Goal: Transaction & Acquisition: Purchase product/service

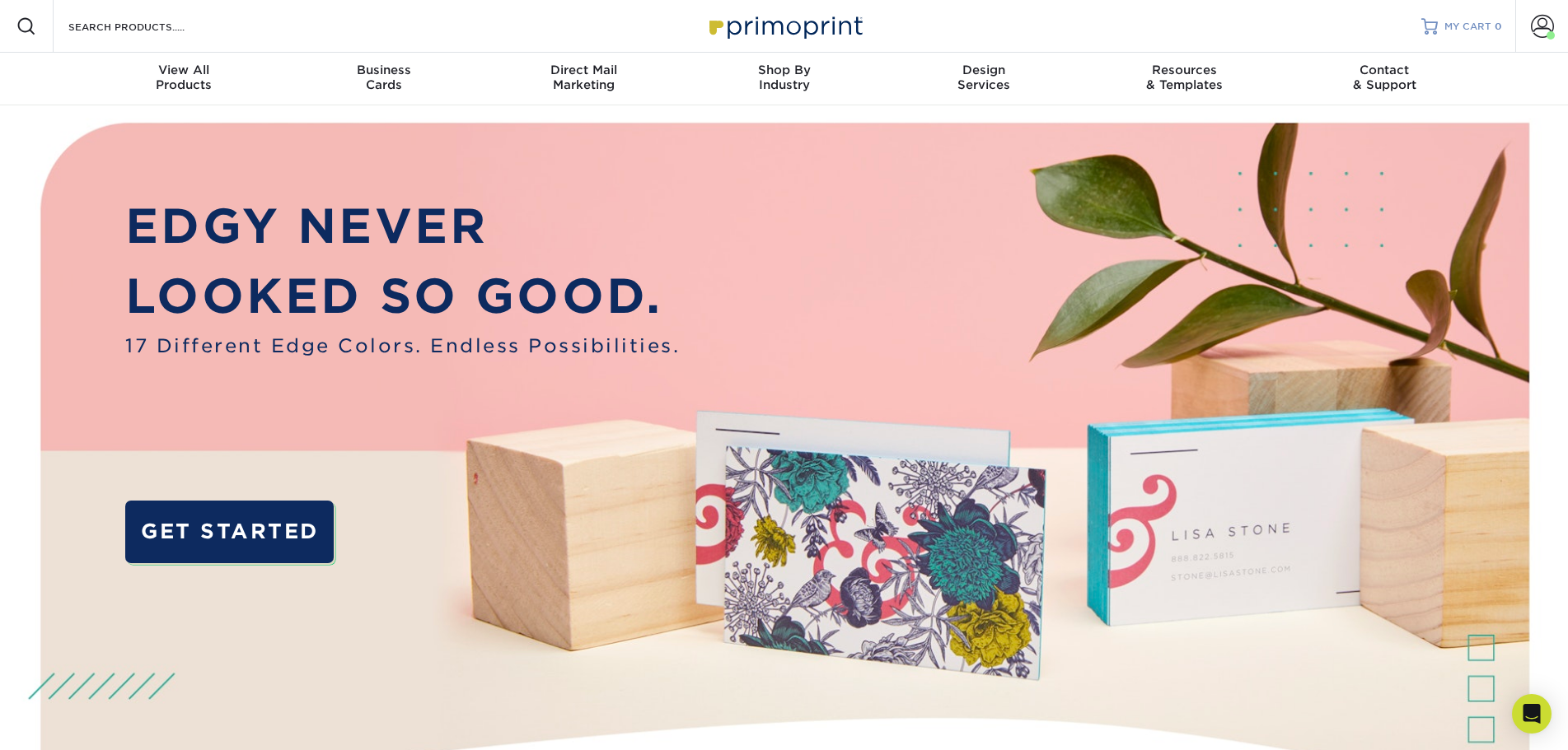
click at [1466, 31] on span "MY CART" at bounding box center [1467, 27] width 47 height 14
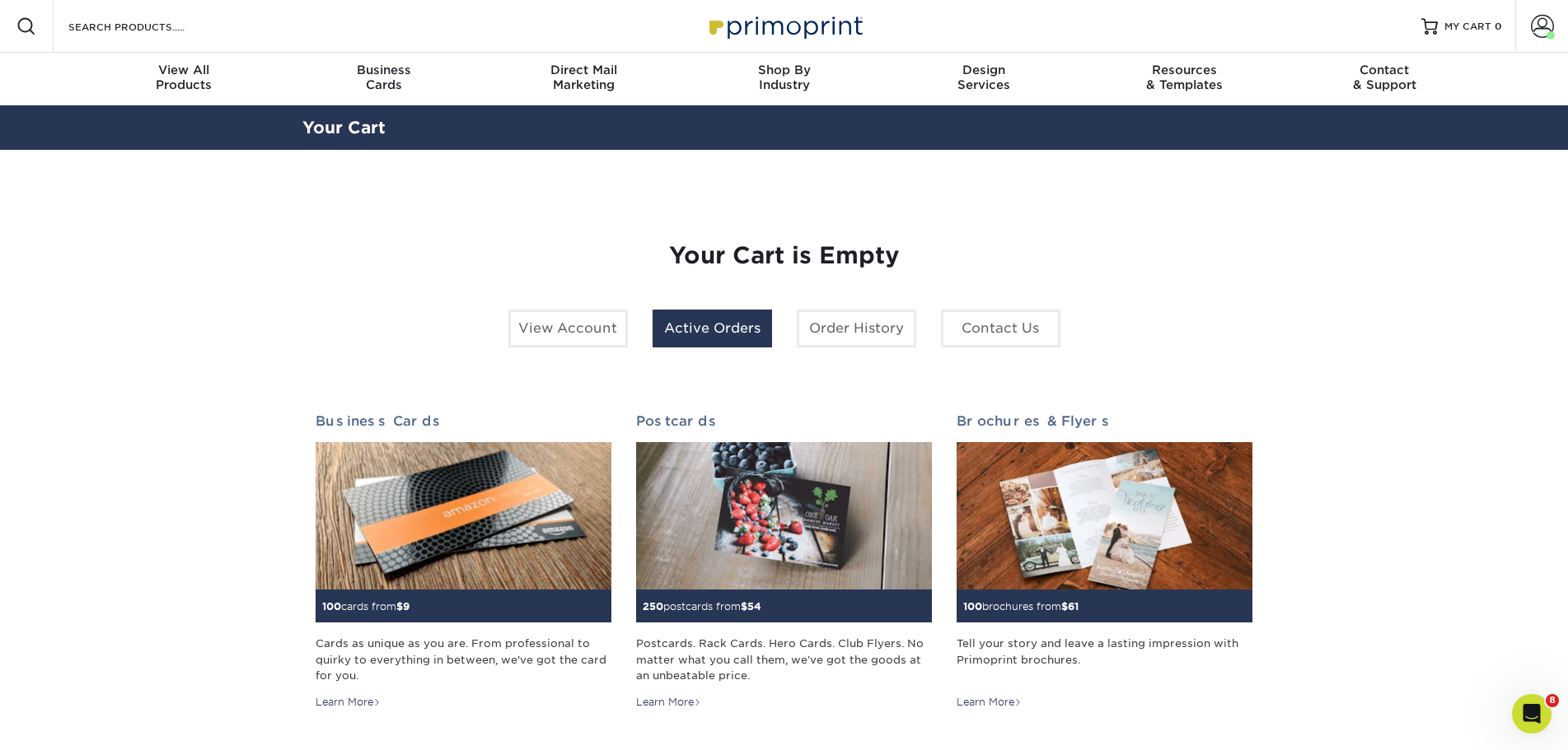
click at [714, 336] on link "Active Orders" at bounding box center [712, 328] width 120 height 38
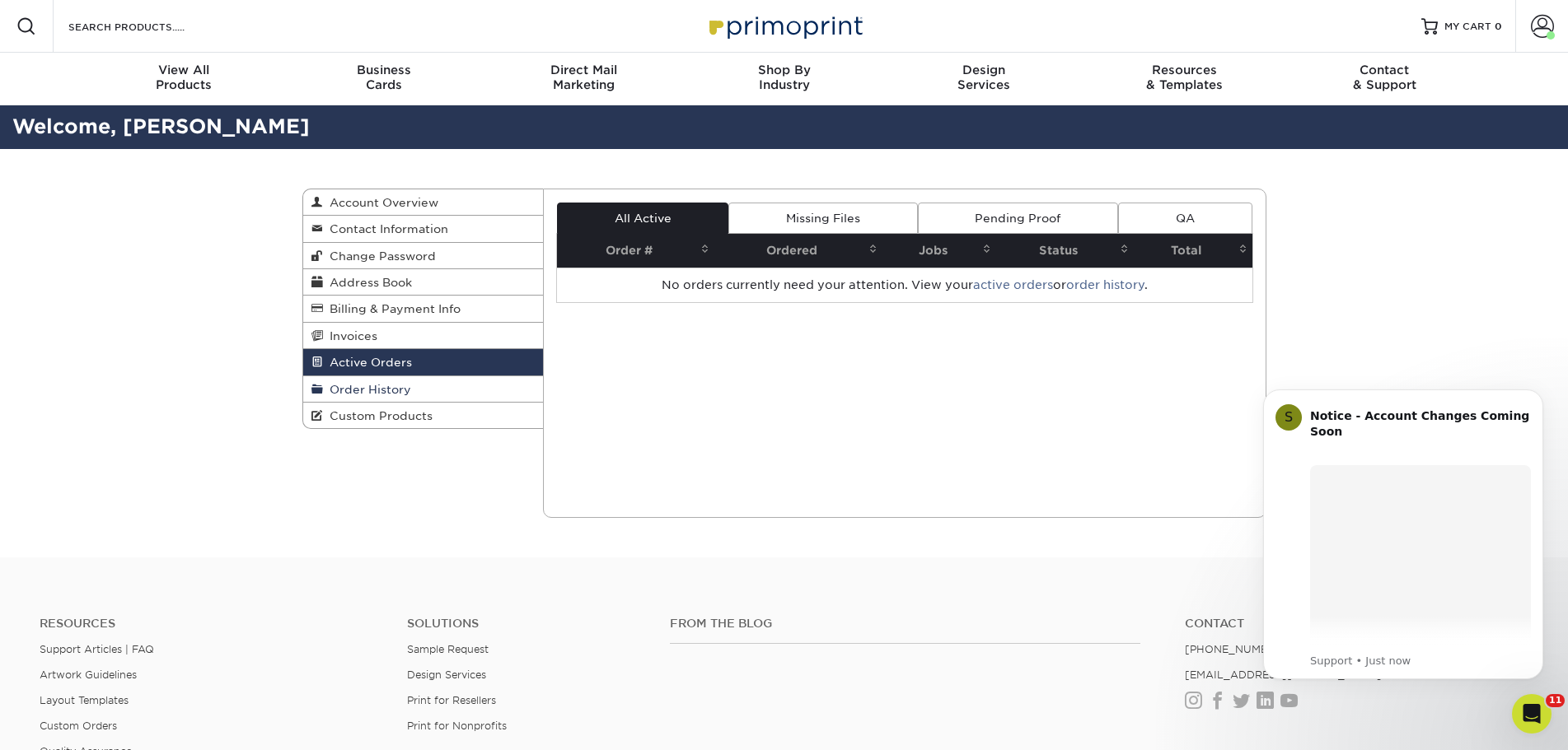
click at [384, 389] on span "Order History" at bounding box center [367, 389] width 88 height 13
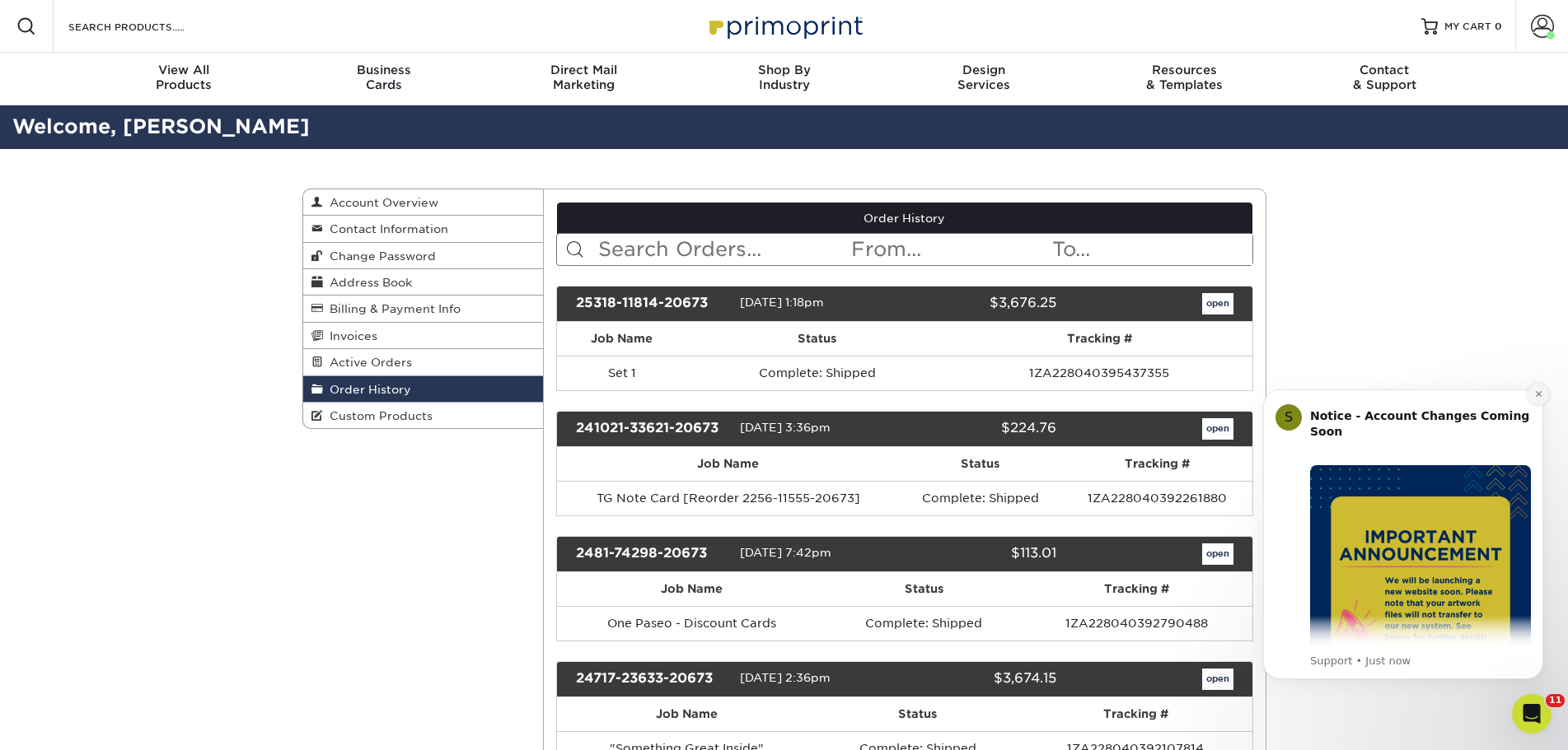
click at [1537, 397] on icon "Dismiss notification" at bounding box center [1538, 394] width 9 height 9
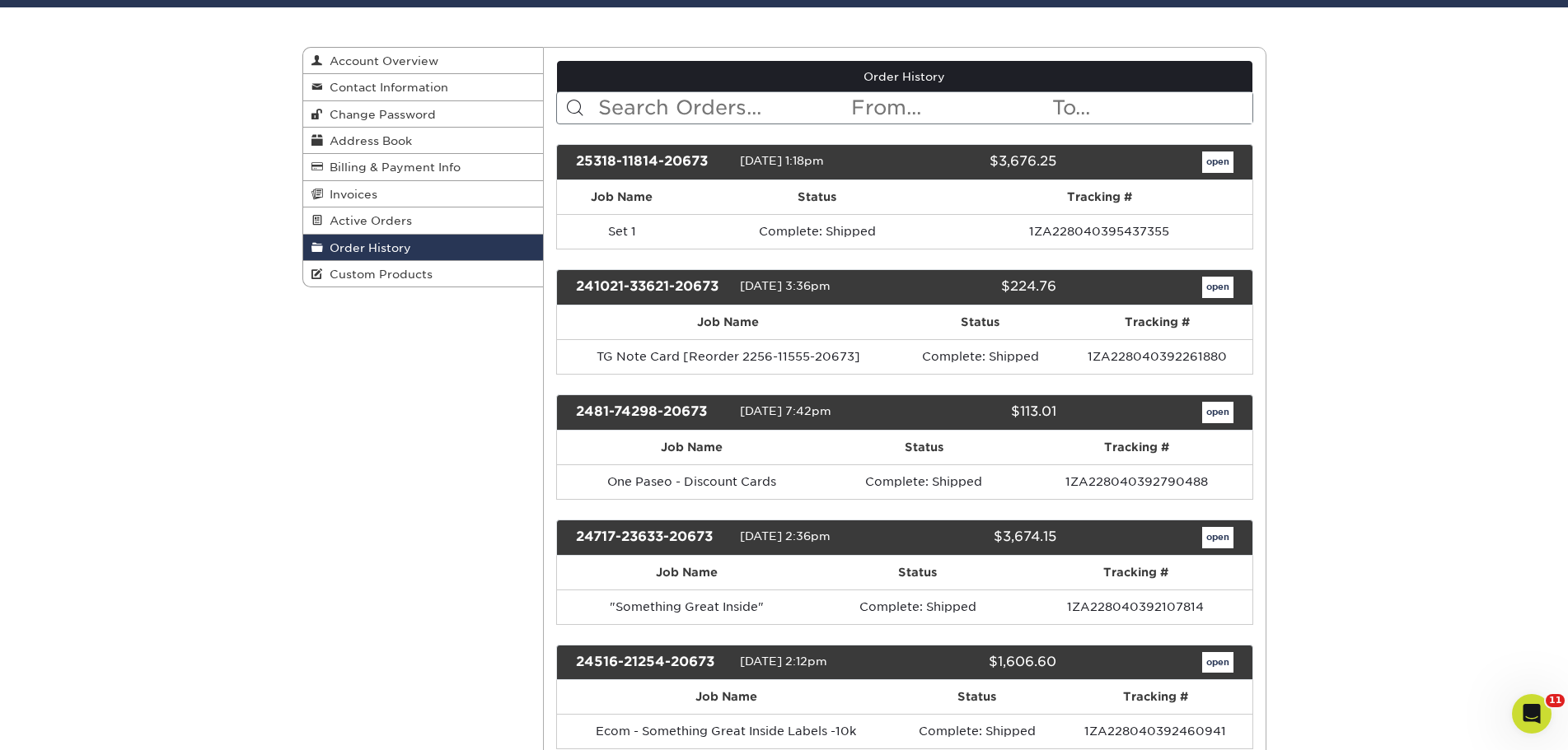
scroll to position [247, 0]
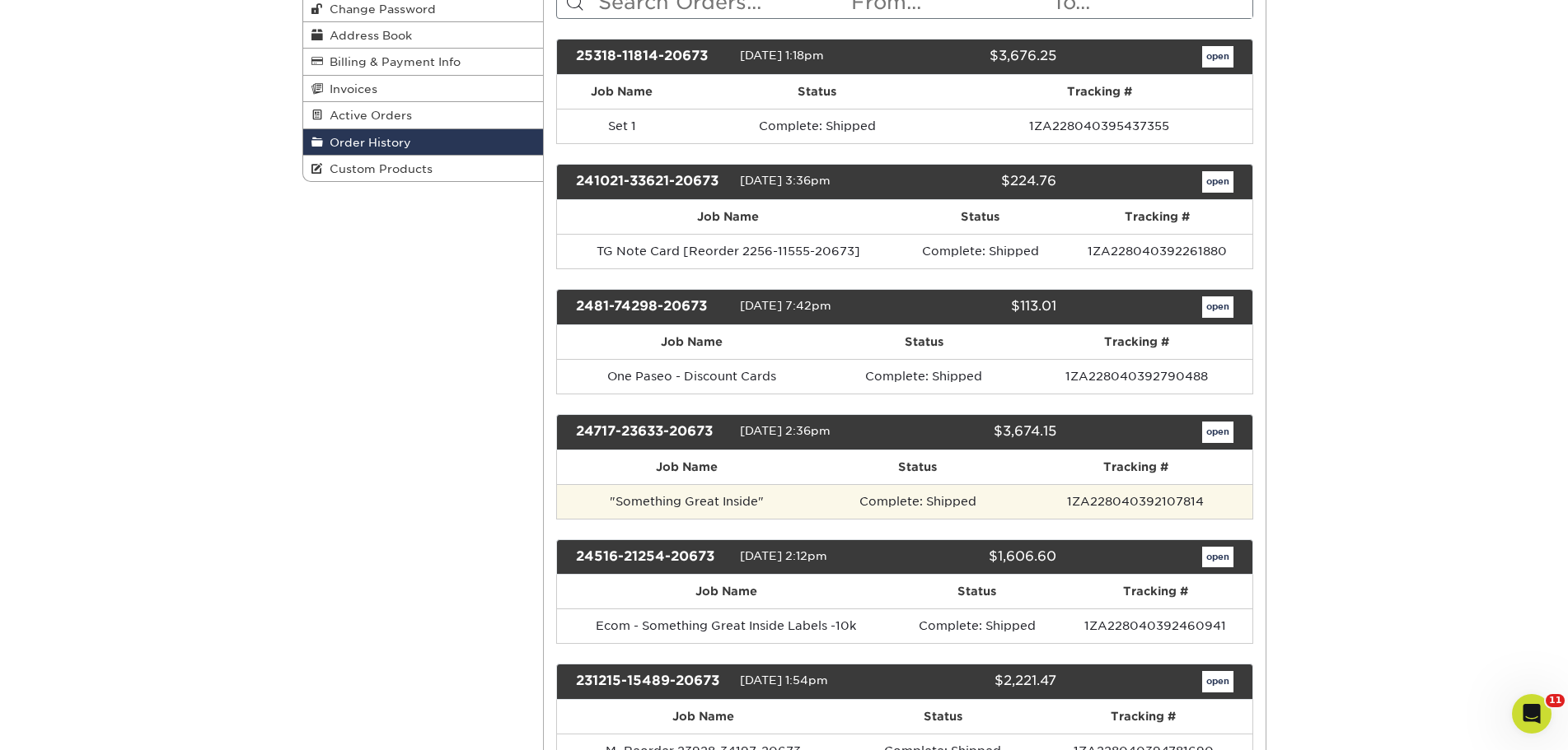
click at [683, 502] on td ""Something Great Inside"" at bounding box center [686, 501] width 259 height 34
drag, startPoint x: 972, startPoint y: 502, endPoint x: 1075, endPoint y: 502, distance: 103.0
click at [976, 502] on td "Complete: Shipped" at bounding box center [918, 501] width 202 height 34
click at [1134, 499] on td "1ZA228040392107814" at bounding box center [1135, 501] width 233 height 34
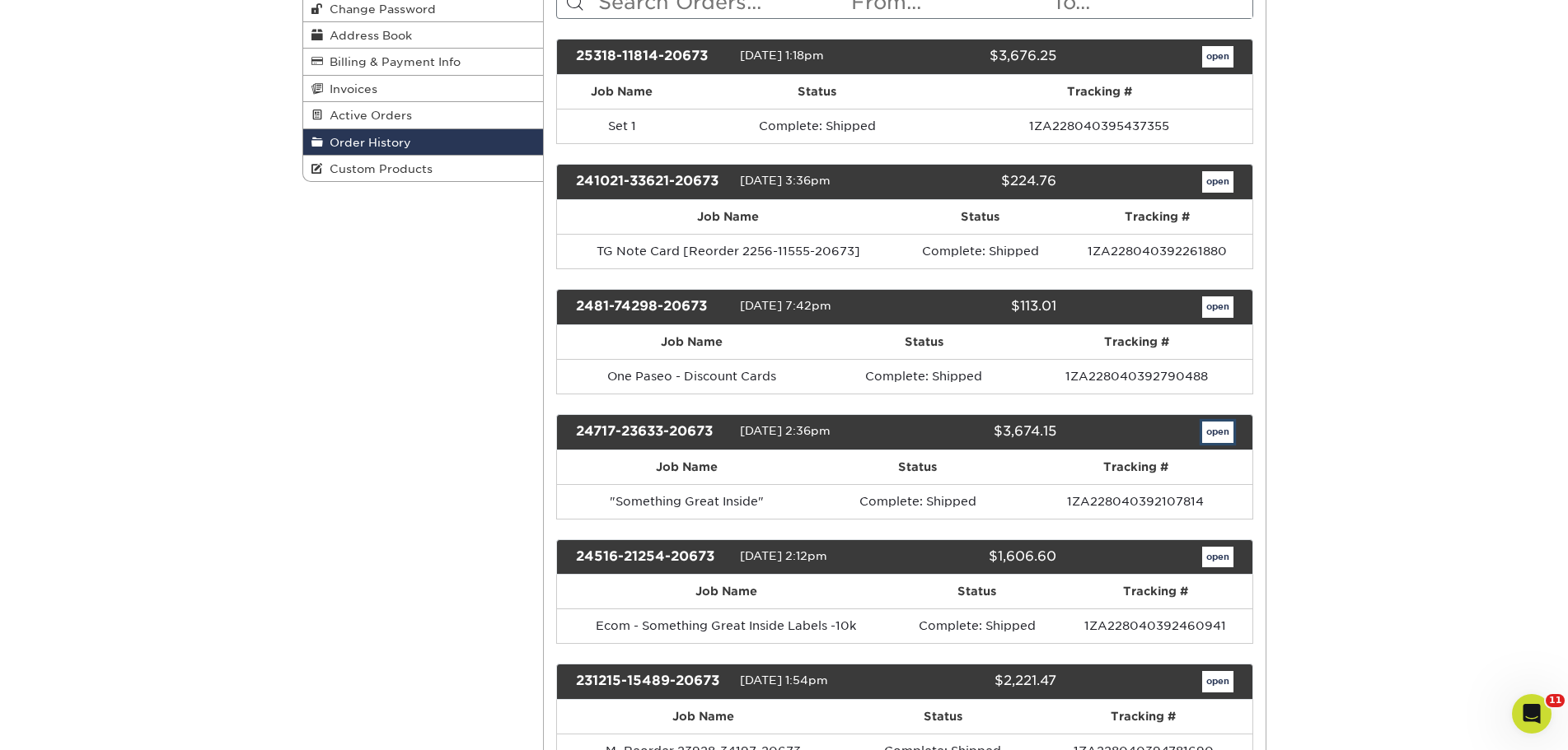
click at [1212, 436] on link "open" at bounding box center [1217, 433] width 31 height 22
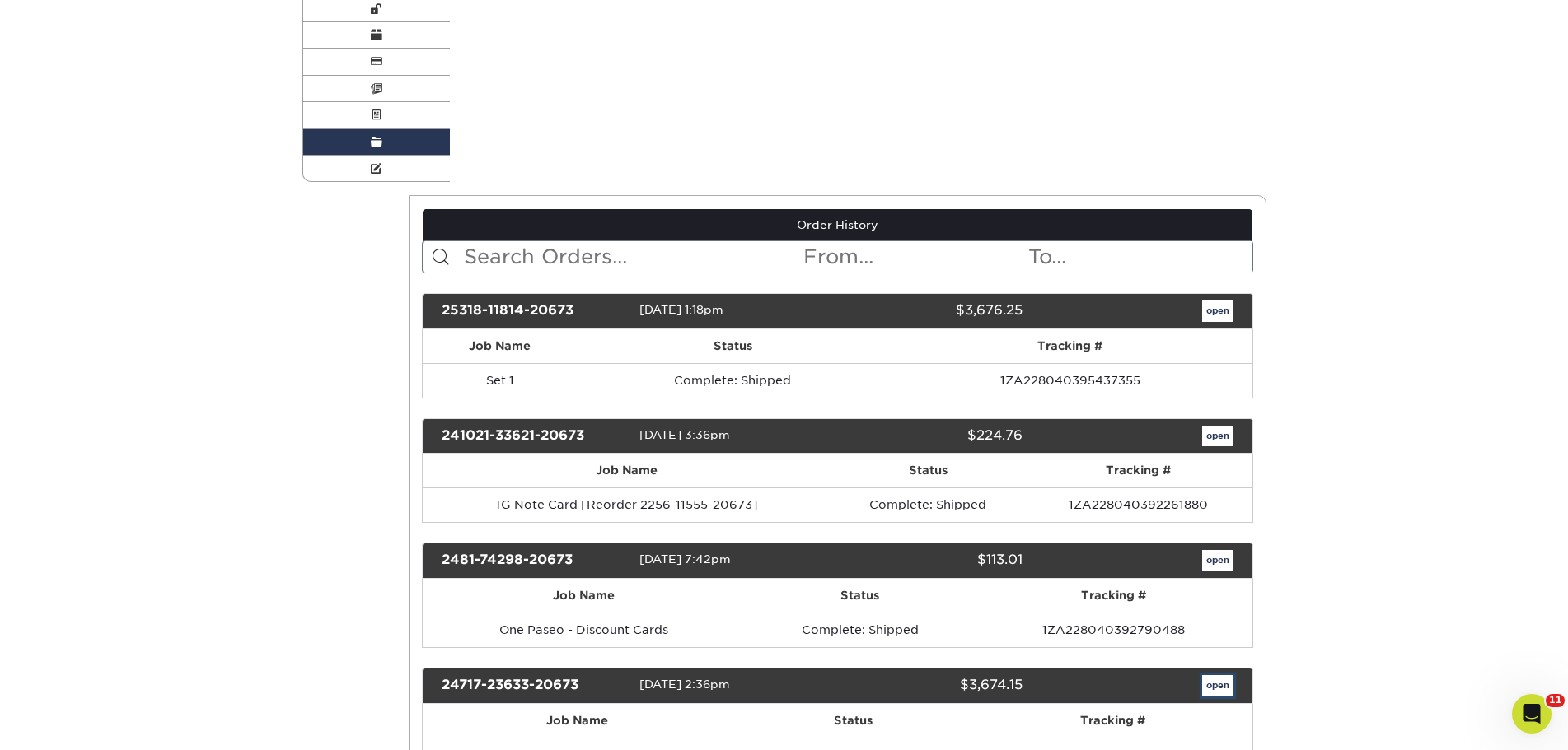
scroll to position [0, 0]
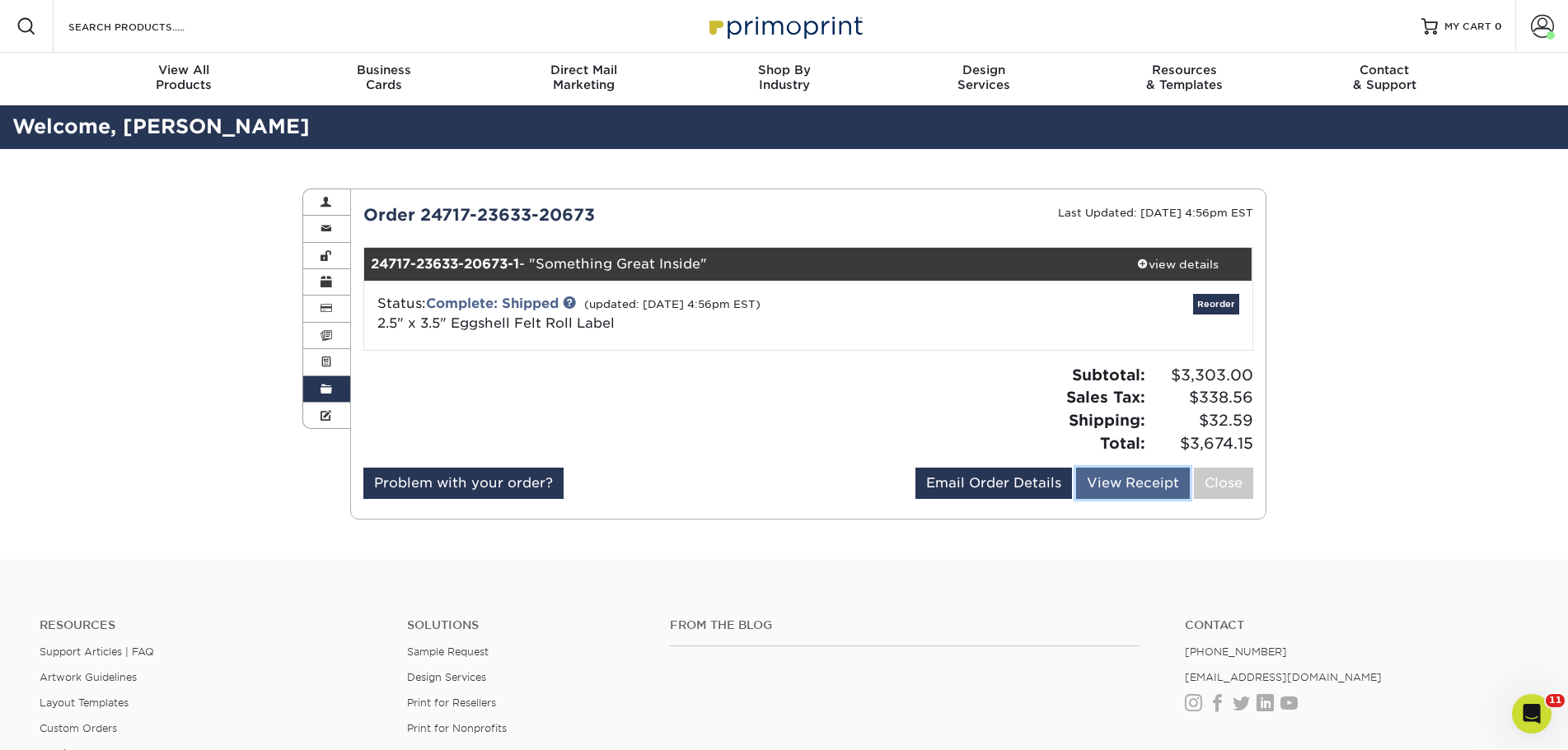
click at [1150, 488] on link "View Receipt" at bounding box center [1133, 483] width 113 height 31
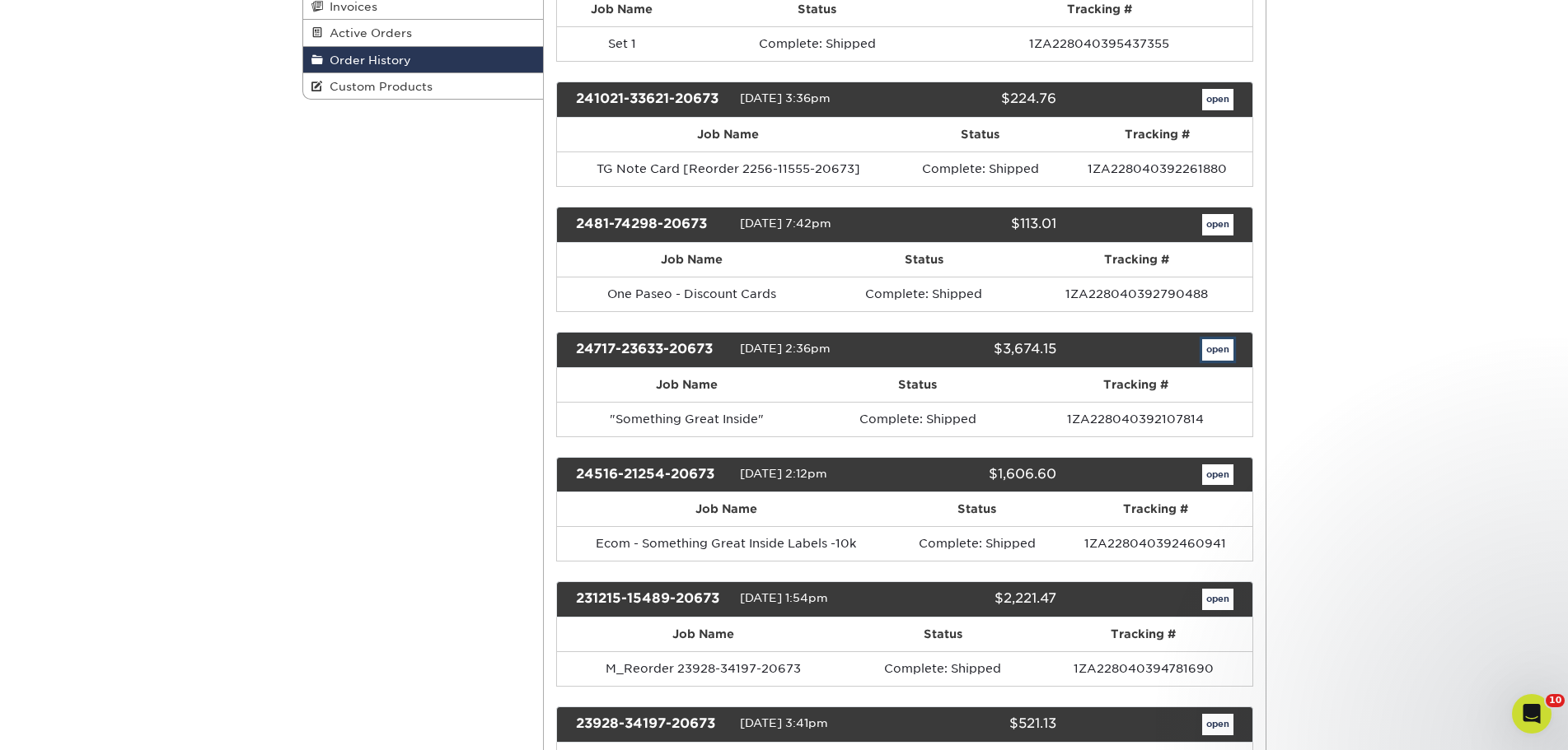
click at [1221, 351] on link "open" at bounding box center [1217, 350] width 31 height 22
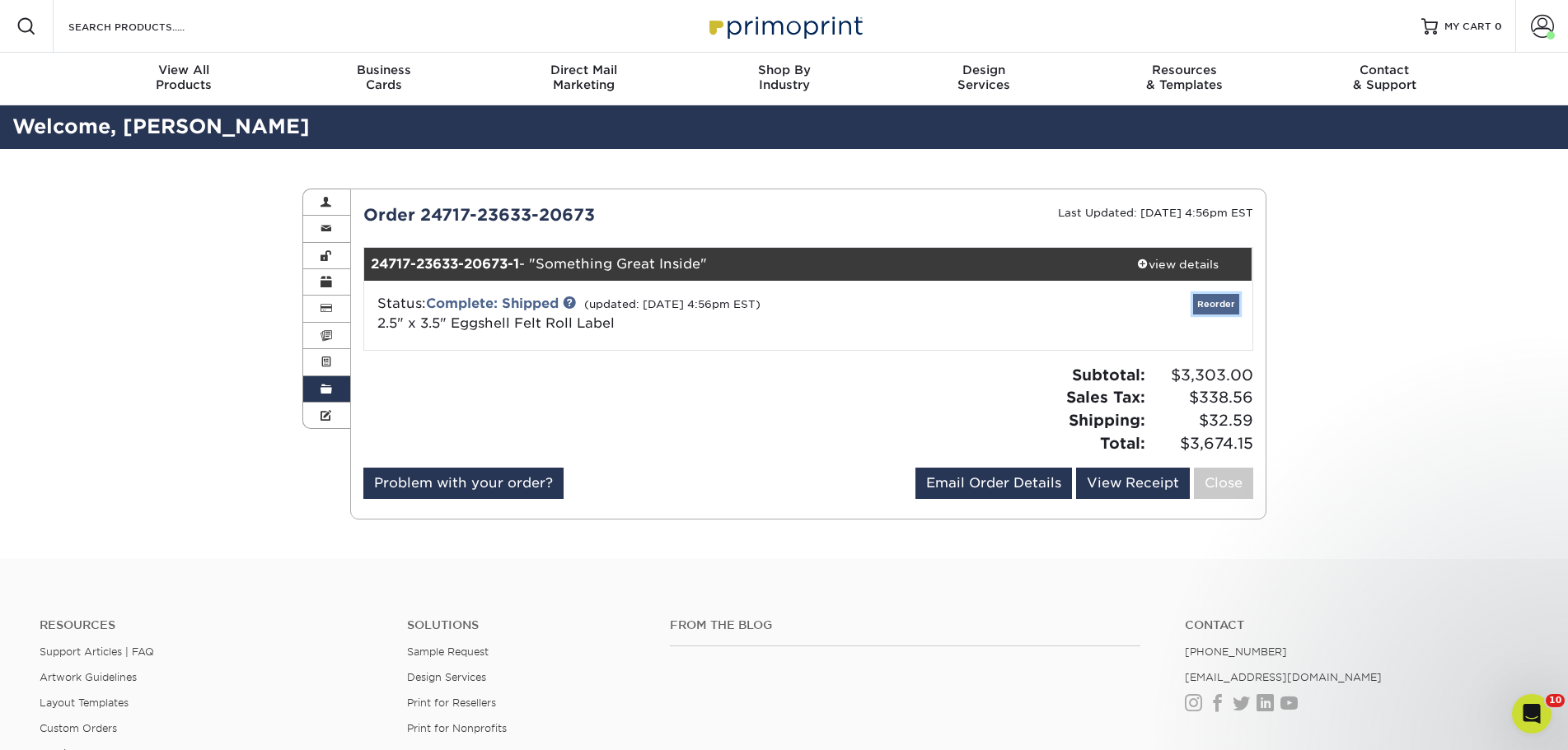
click at [1219, 303] on link "Reorder" at bounding box center [1215, 304] width 46 height 21
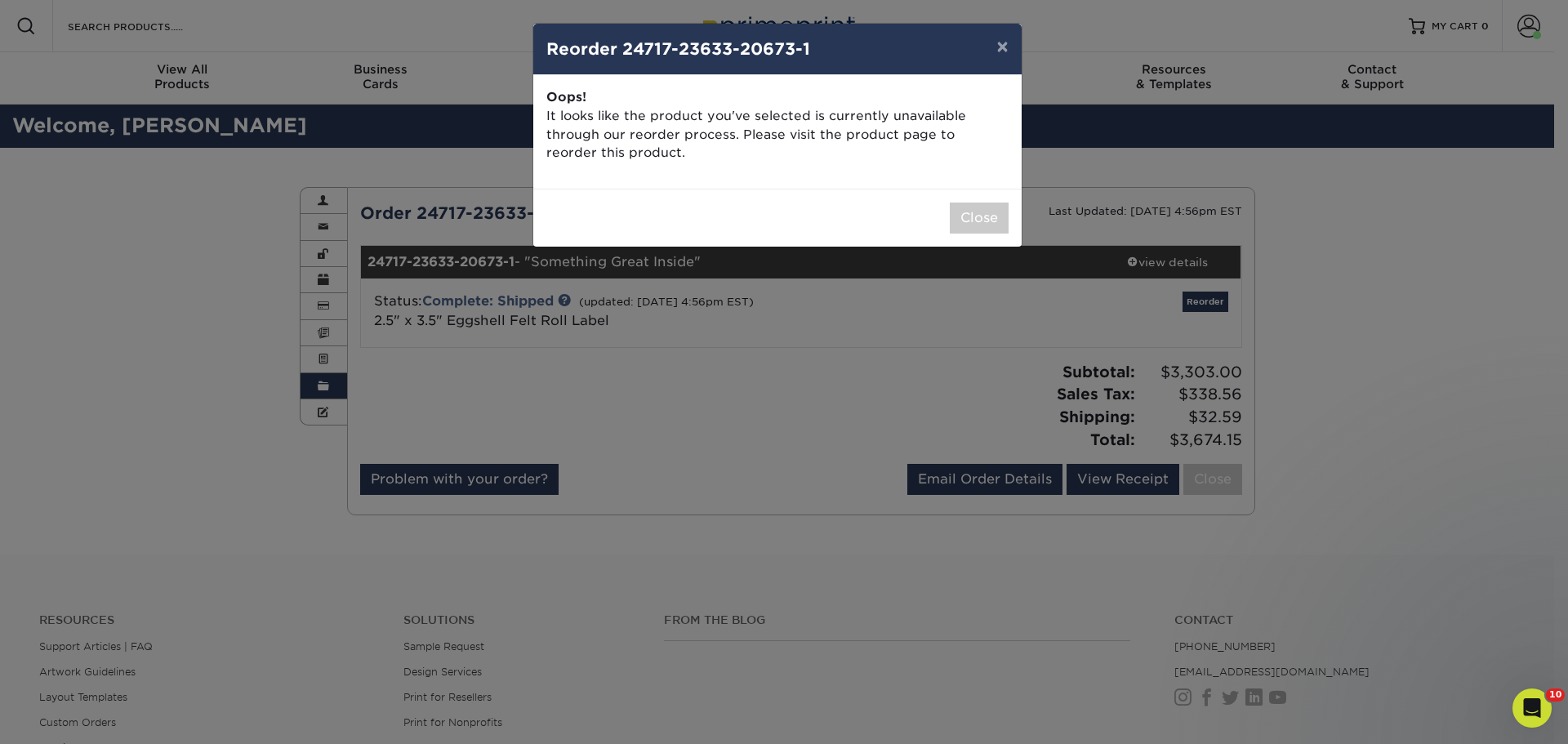
click at [478, 318] on div "× Reorder 24717-23633-20673-1 Please select all options to continue. Only quant…" at bounding box center [784, 372] width 1568 height 744
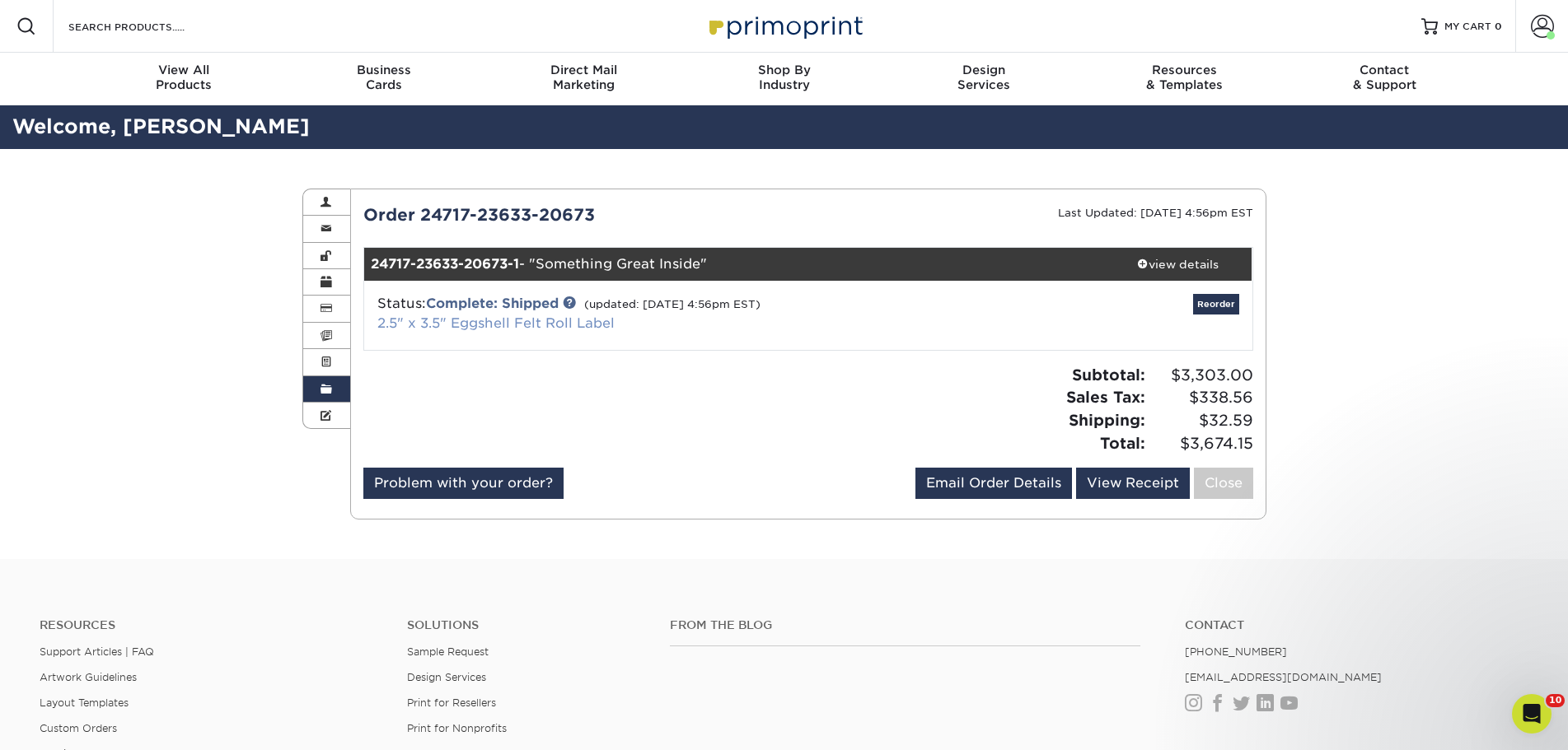
click at [479, 321] on link "2.5" x 3.5" Eggshell Felt Roll Label" at bounding box center [496, 323] width 237 height 15
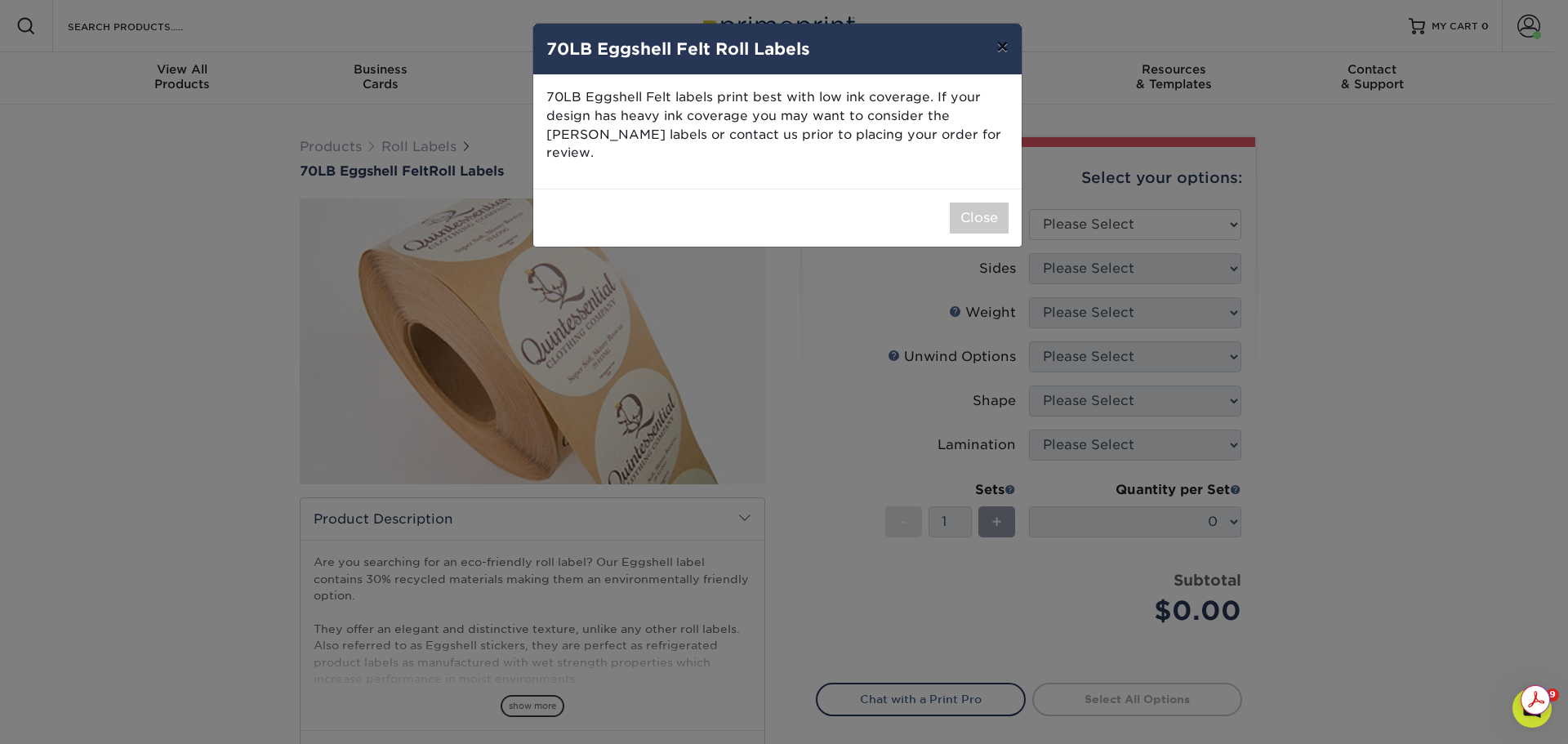
click at [1011, 44] on button "×" at bounding box center [1003, 46] width 37 height 45
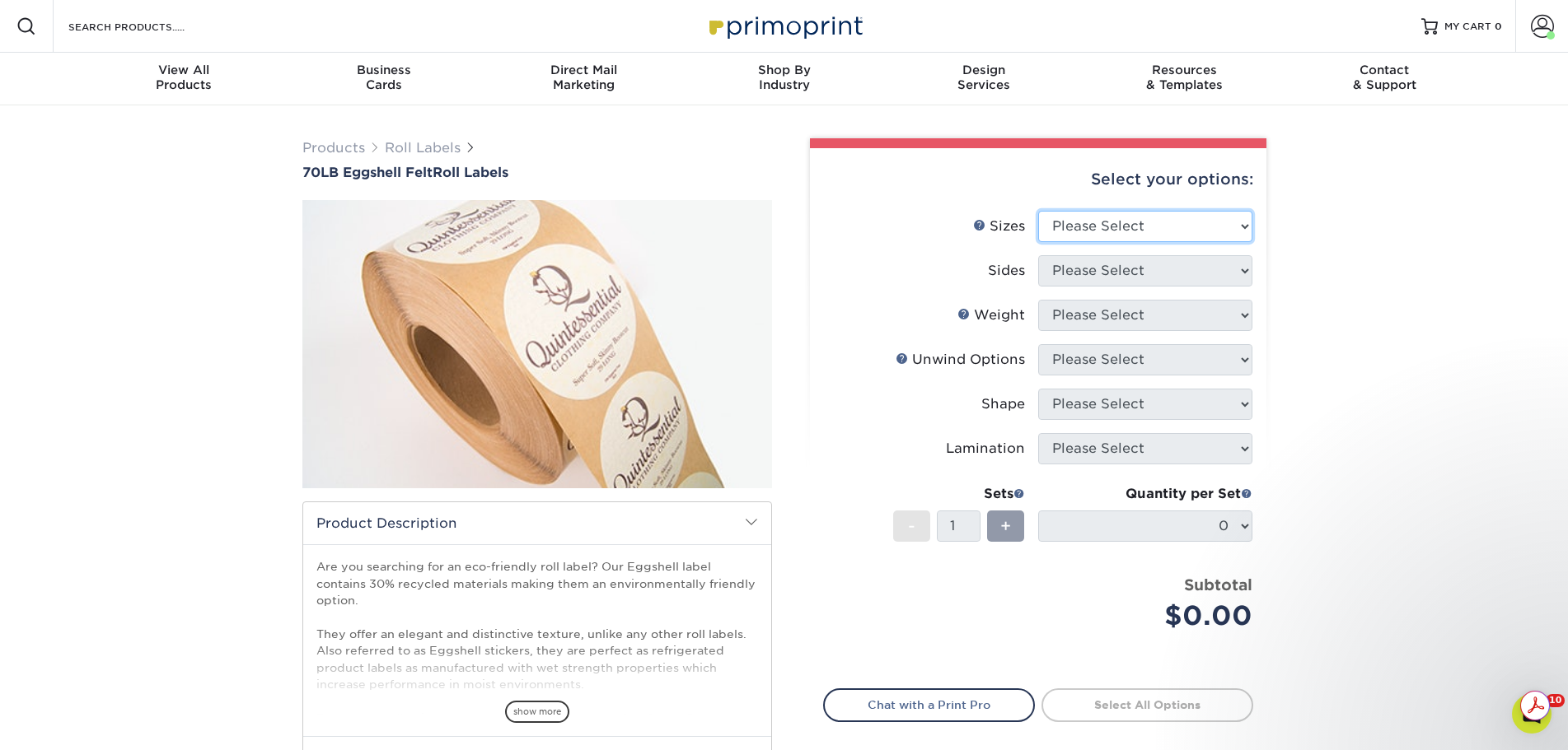
click at [1109, 230] on select "Please Select 1" x 1" 1" x 2" 1" x 2.5" 1" x 3" 1.5" x 1.5" 1.5" x 2.5" 1.5" x …" at bounding box center [1145, 226] width 214 height 31
select select "2.50x3.50"
click at [1038, 210] on select "Please Select 1" x 1" 1" x 2" 1" x 2.5" 1" x 3" 1.5" x 1.5" 1.5" x 2.5" 1.5" x …" at bounding box center [1145, 226] width 214 height 31
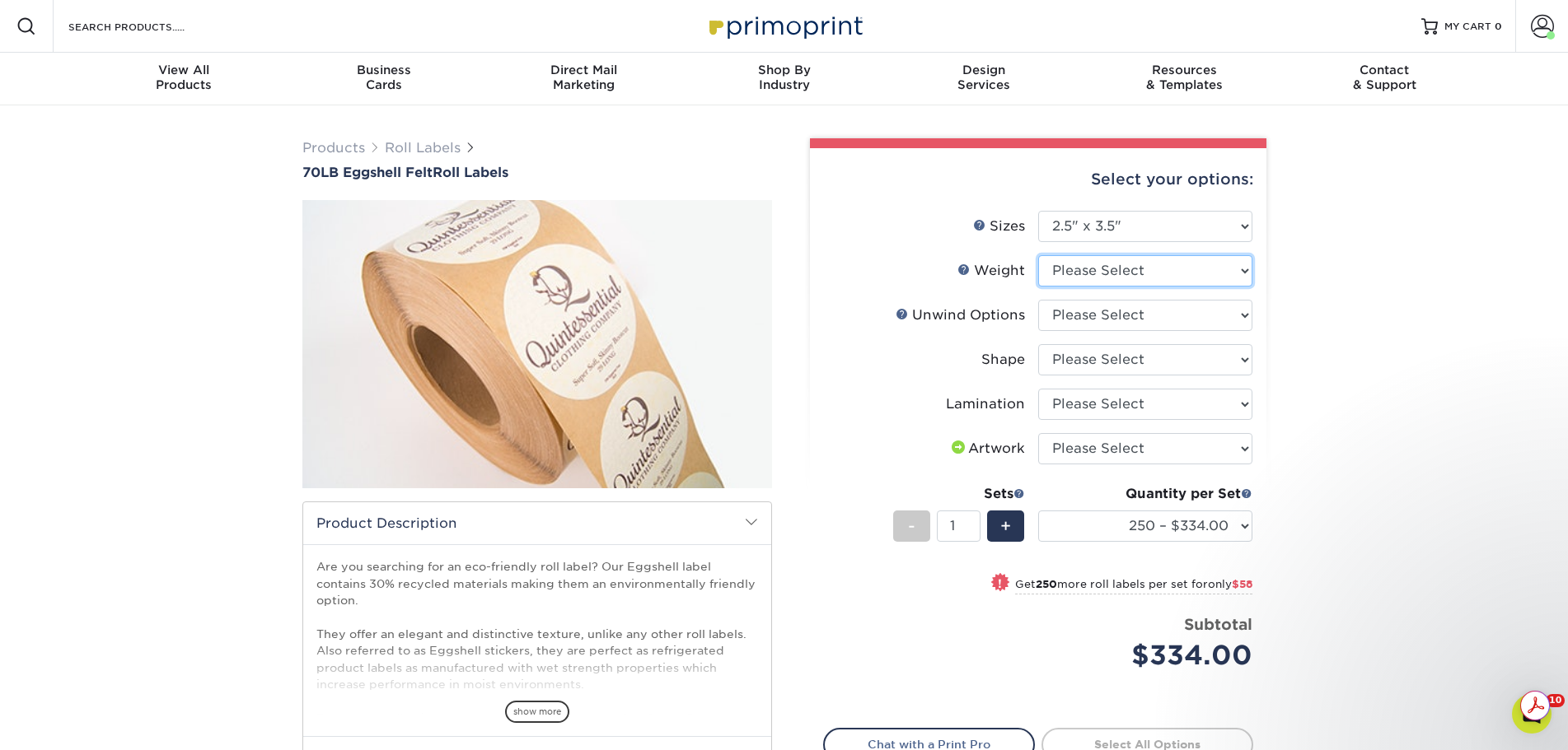
click at [1180, 273] on select "Please Select EF" at bounding box center [1145, 271] width 214 height 31
select select "EF"
click at [1038, 255] on select "Please Select EF" at bounding box center [1145, 271] width 214 height 31
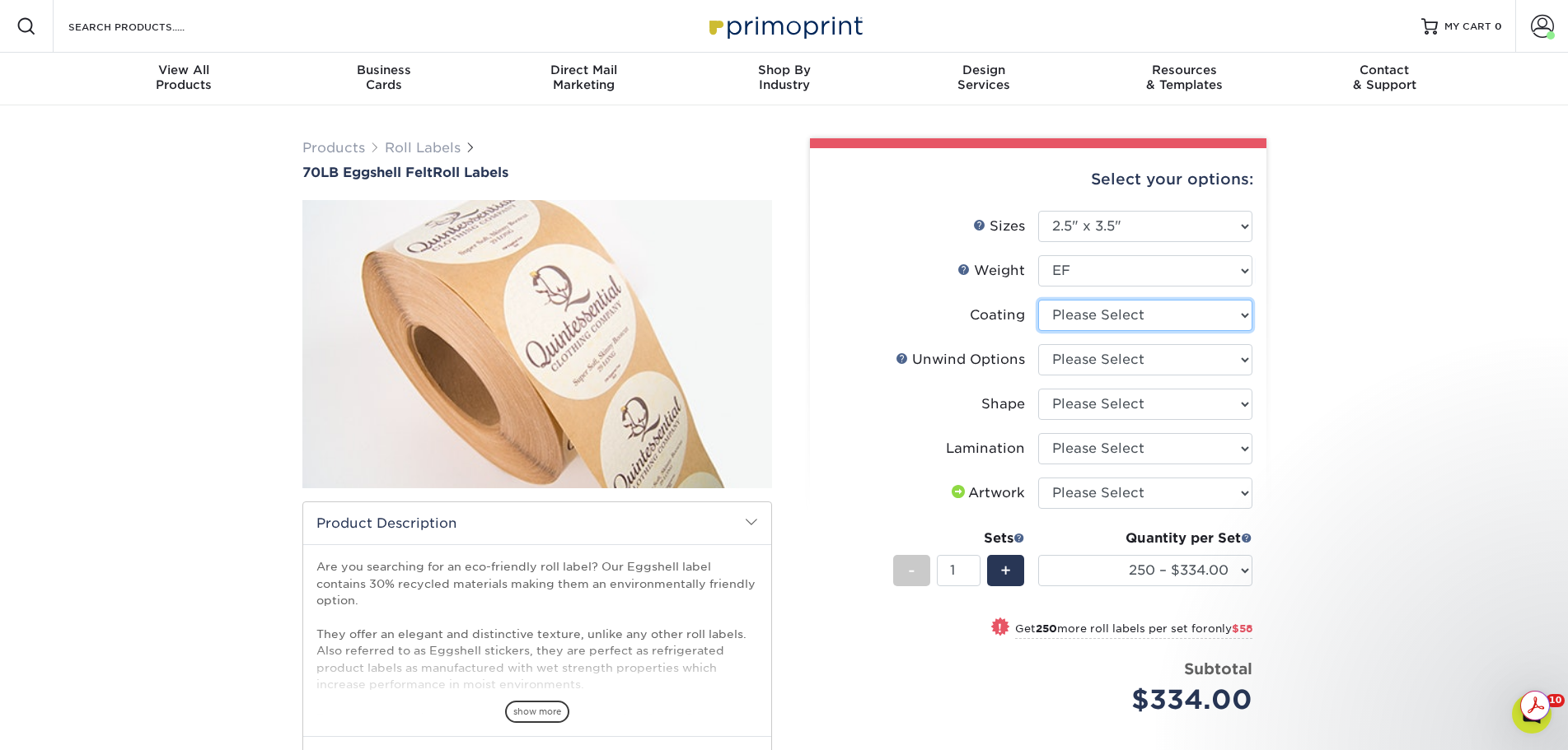
click at [1176, 321] on select at bounding box center [1145, 315] width 214 height 31
select select "3e7618de-abca-4bda-9f97-8b9129e913d8"
click at [1038, 299] on select at bounding box center [1145, 315] width 214 height 31
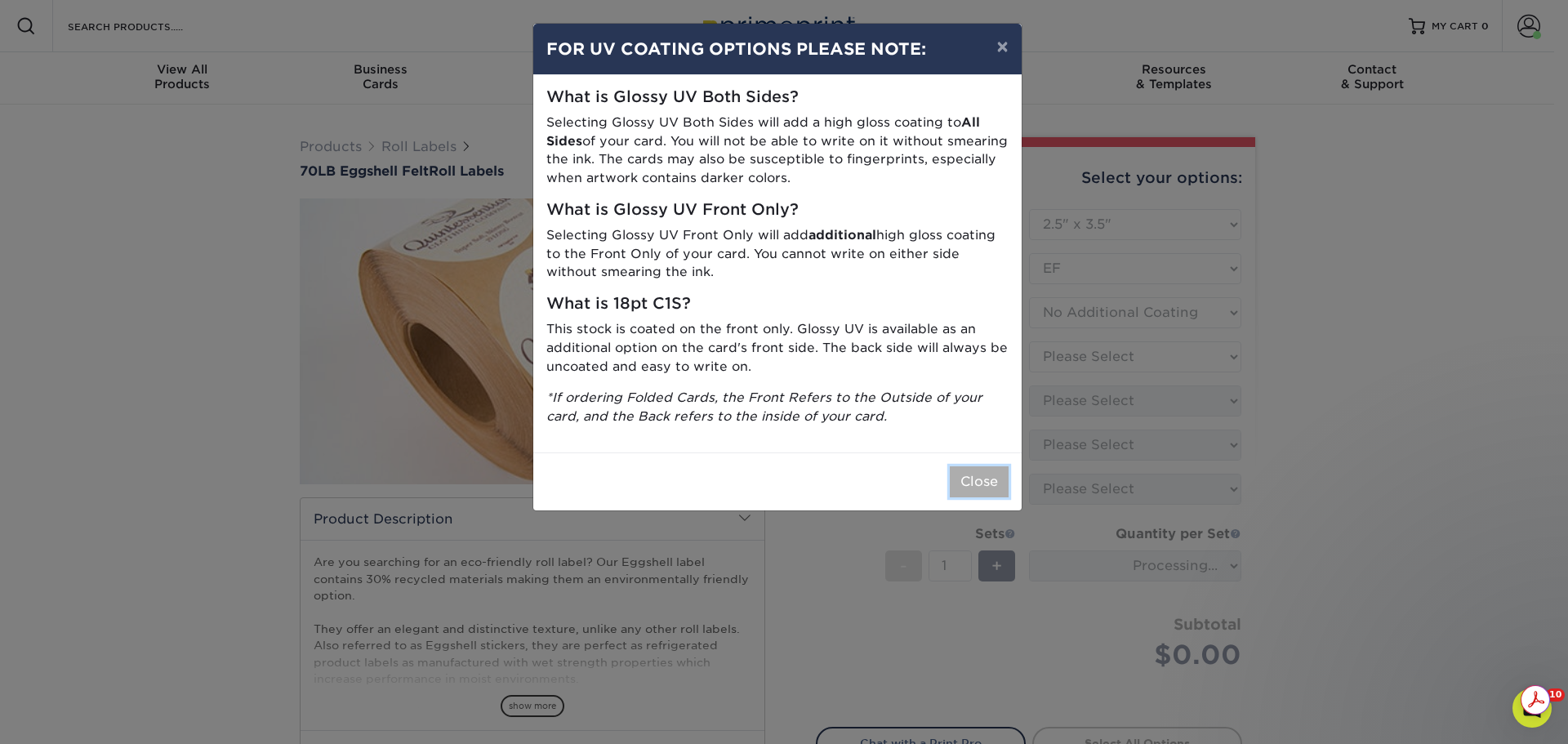
click at [994, 471] on button "Close" at bounding box center [979, 482] width 59 height 31
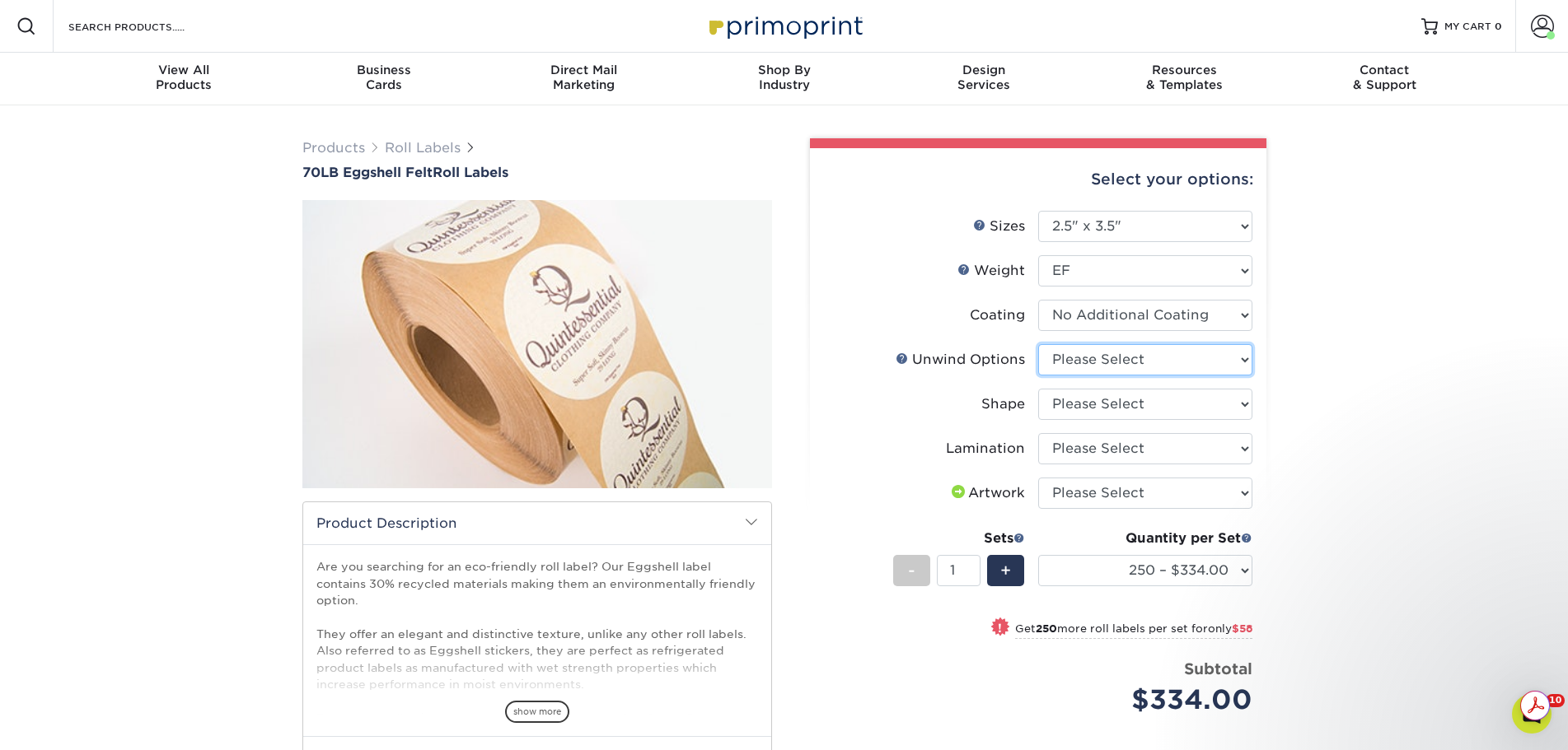
click at [1130, 353] on select "Please Select Not Important Off Top (Direction #1) Off Bottom (Direction #2) Of…" at bounding box center [1145, 360] width 214 height 31
select select "d16c2772-aac7-41d6-a124-047cd7375882"
click at [1038, 344] on select "Please Select Not Important Off Top (Direction #1) Off Bottom (Direction #2) Of…" at bounding box center [1145, 360] width 214 height 31
click at [1144, 401] on select "Please Select Oval Rectangle" at bounding box center [1145, 404] width 214 height 31
click at [1038, 388] on select "Please Select Oval Rectangle" at bounding box center [1145, 404] width 214 height 31
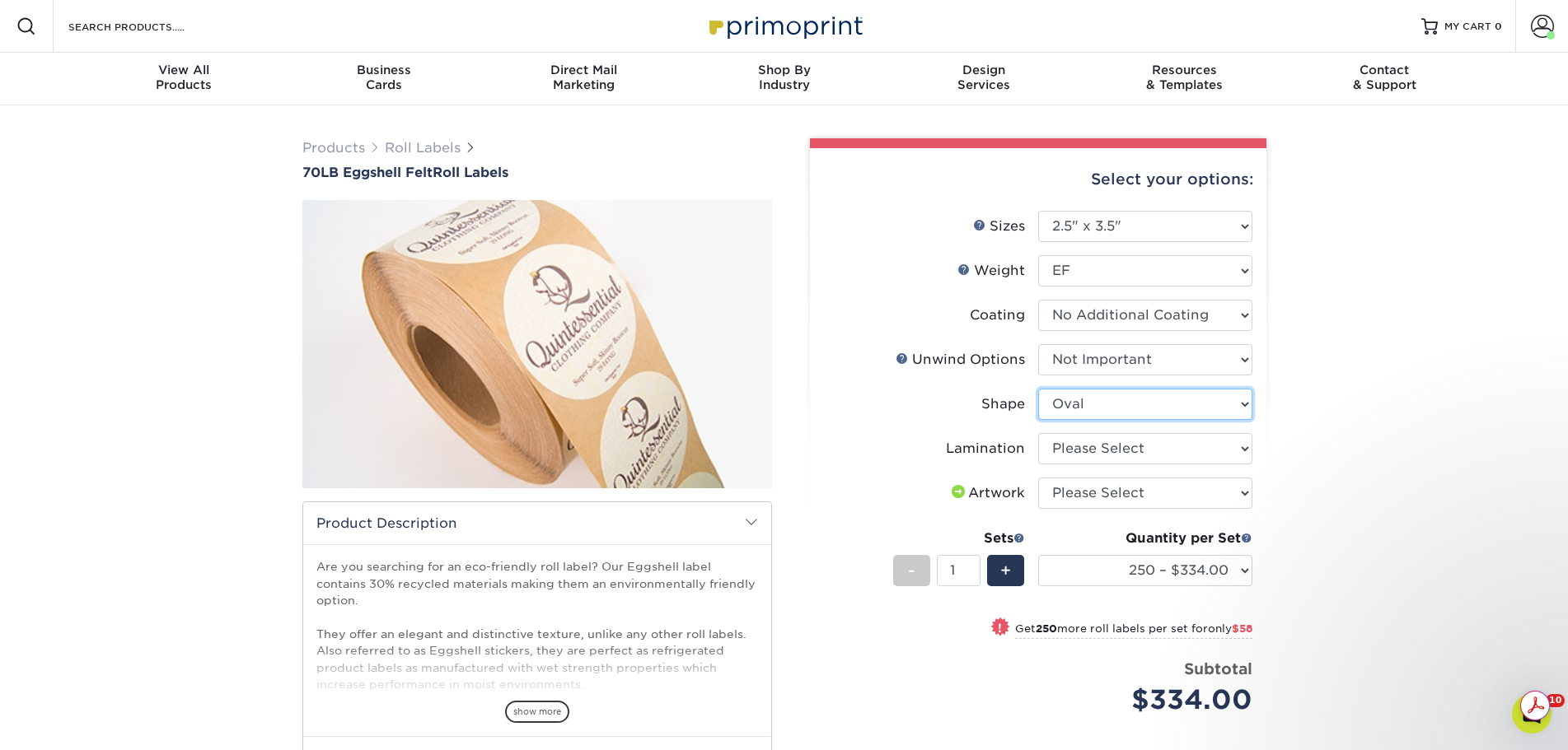
click at [1140, 411] on select "Please Select Oval Rectangle" at bounding box center [1145, 404] width 214 height 31
select select "ee567ae7-d0e9-47ca-830a-b172c097b44f"
click at [1038, 388] on select "Please Select Oval Rectangle" at bounding box center [1145, 404] width 214 height 31
click at [1187, 445] on select "Please Select No Lamination" at bounding box center [1145, 449] width 214 height 31
select select "eff8cfea-abf7-4cab-a64a-391be13b3076"
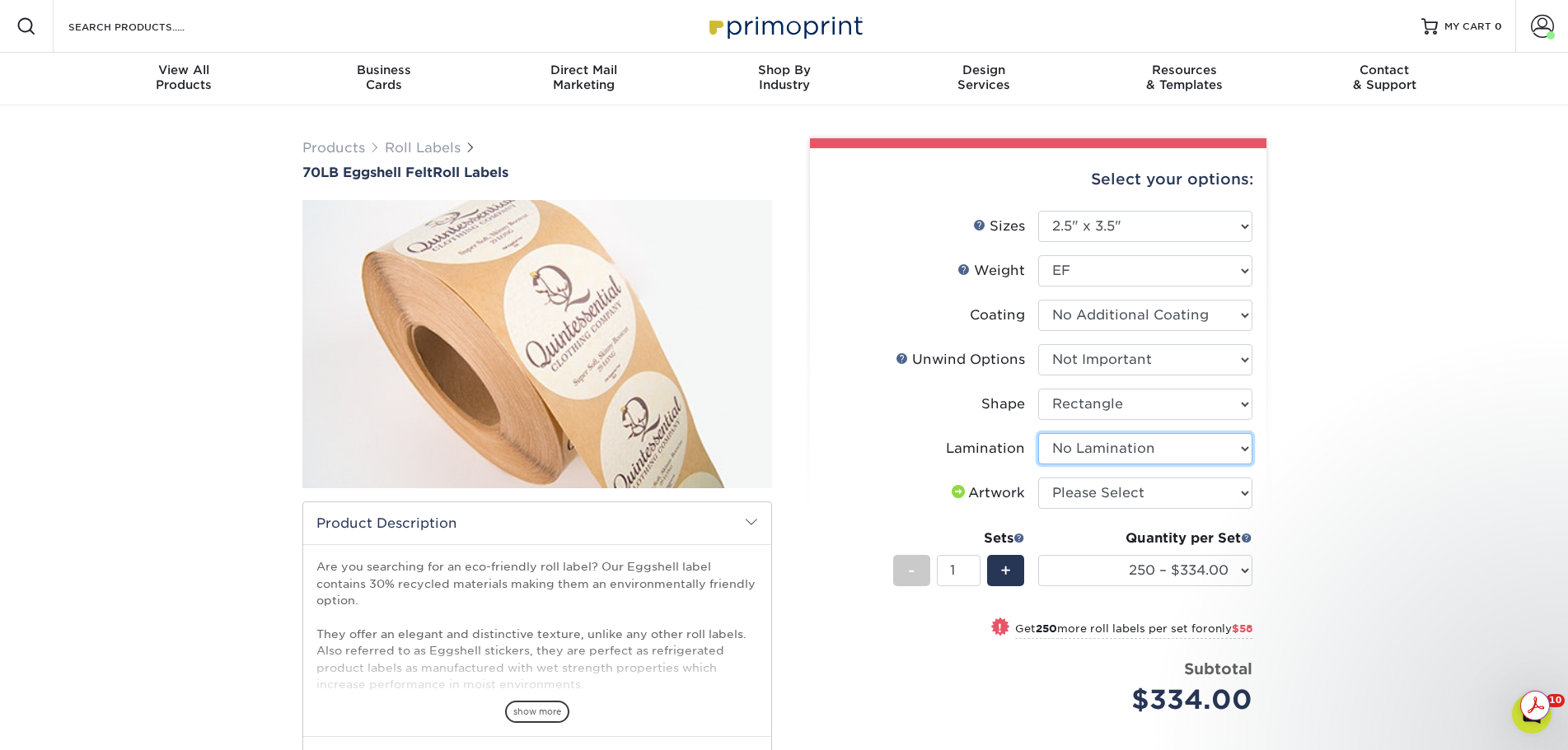
click at [1038, 433] on select "Please Select No Lamination" at bounding box center [1145, 449] width 214 height 31
click at [1169, 497] on select "Please Select I will upload files I need a design - $50" at bounding box center [1145, 493] width 214 height 31
select select "upload"
click at [1038, 478] on select "Please Select I will upload files I need a design - $50" at bounding box center [1145, 493] width 214 height 31
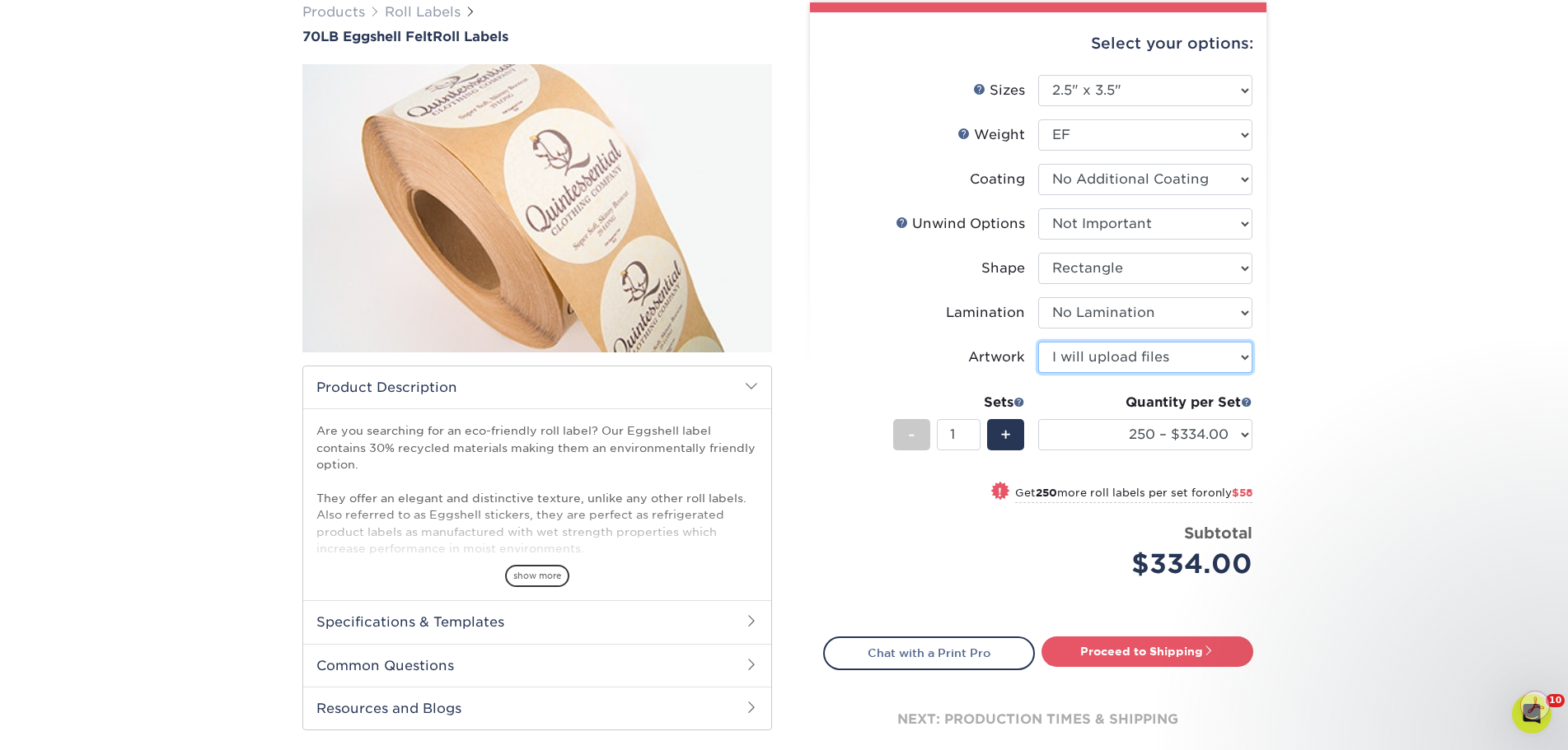
scroll to position [165, 0]
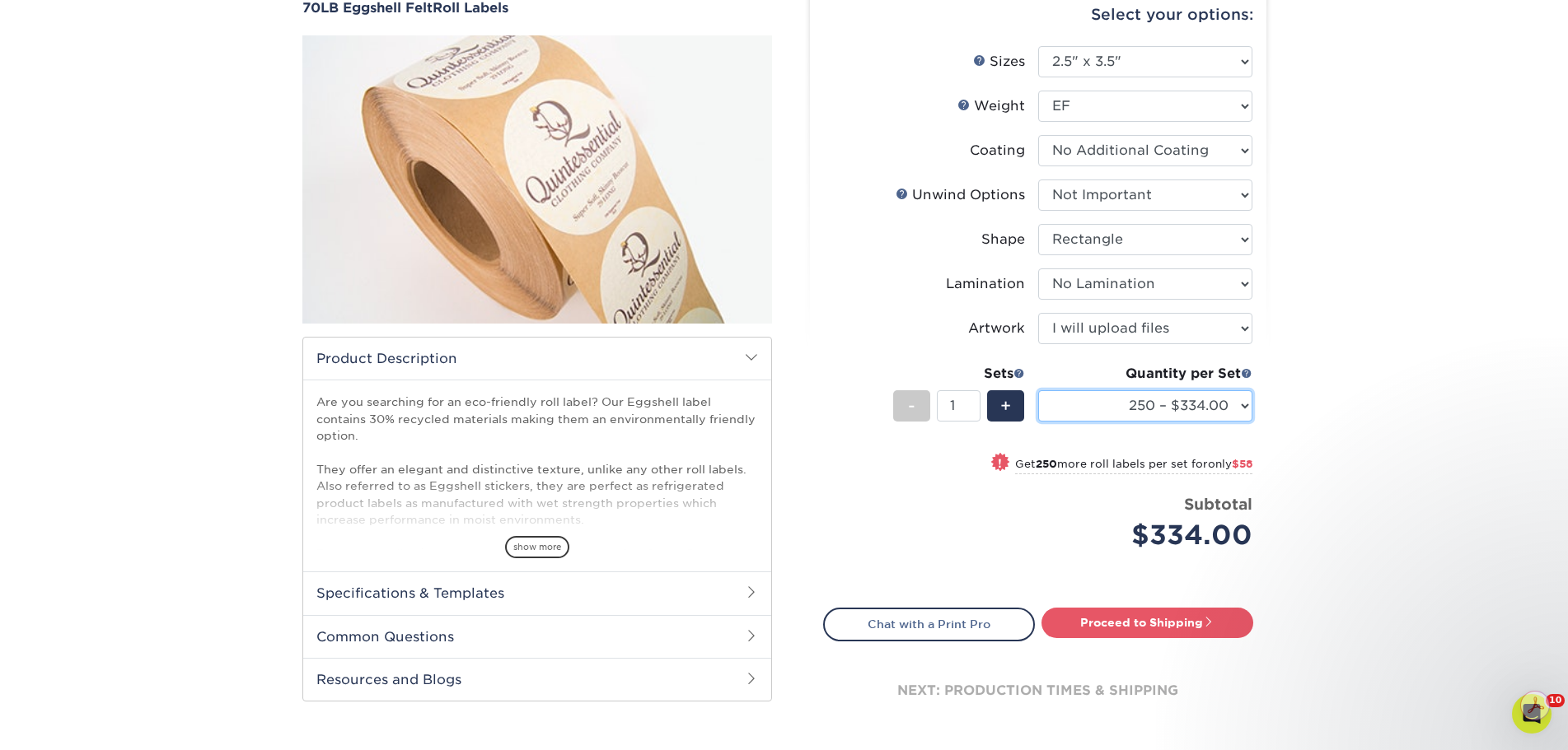
click at [1239, 406] on select "250 – $334.00 500 – $392.00 1000 – $440.00 2500 – $538.00 5000 – $760.00 10000 …" at bounding box center [1145, 406] width 214 height 31
select select "25000 – $3303.00"
click at [1038, 390] on select "250 – $334.00 500 – $392.00 1000 – $440.00 2500 – $538.00 5000 – $760.00 10000 …" at bounding box center [1145, 406] width 214 height 31
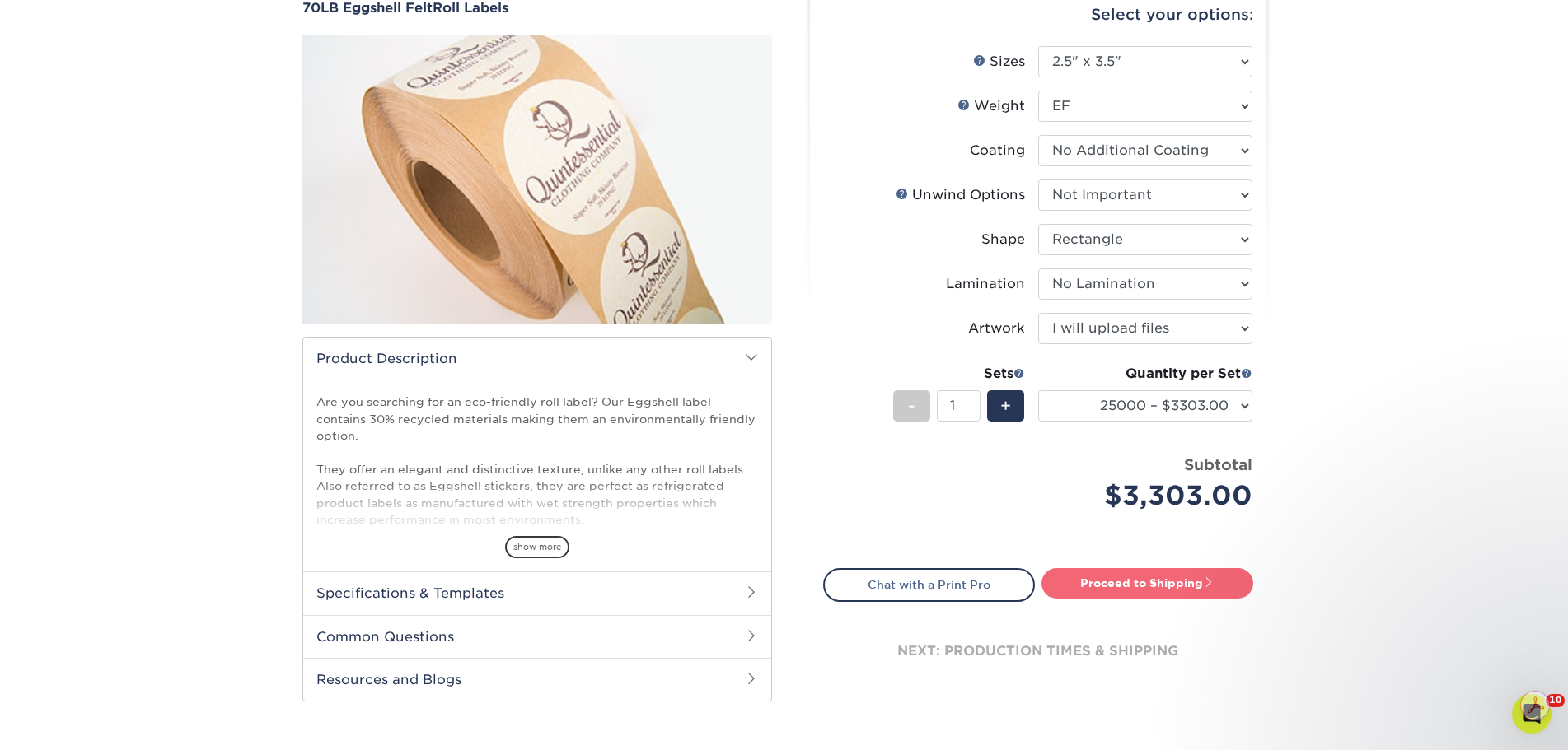
click at [1132, 585] on link "Proceed to Shipping" at bounding box center [1147, 583] width 211 height 30
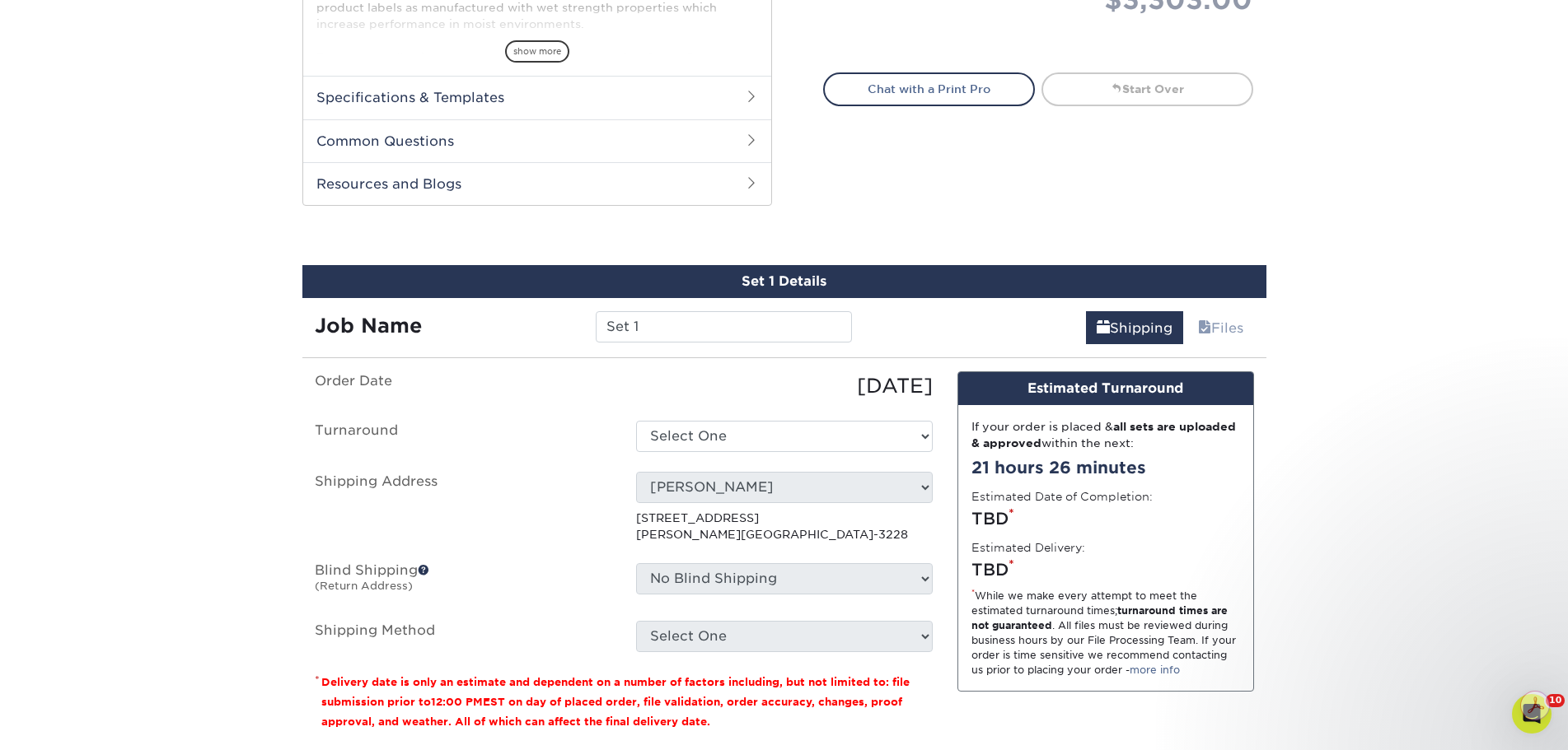
scroll to position [785, 0]
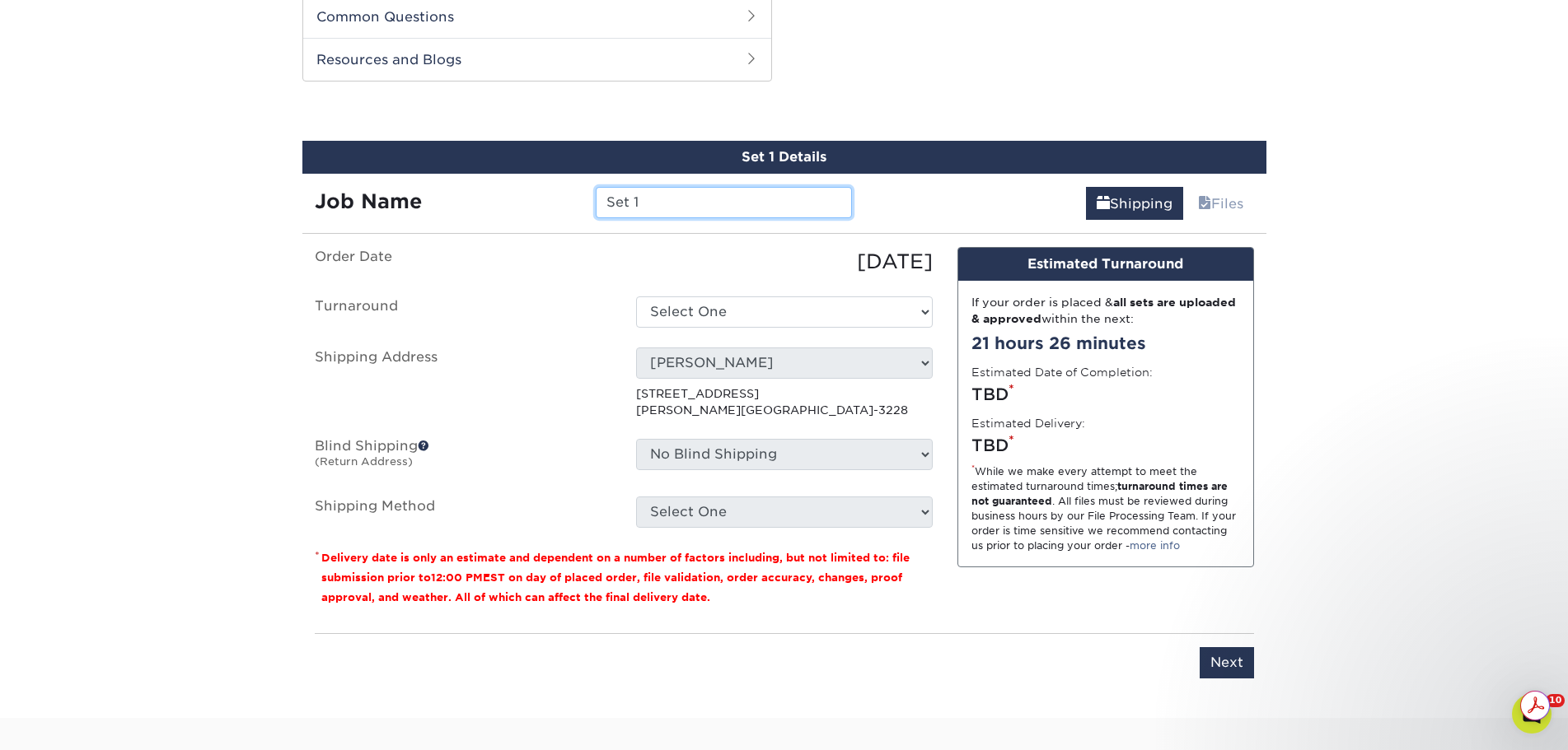
click at [668, 205] on input "Set 1" at bounding box center [723, 202] width 256 height 31
type input "Set 1 something great"
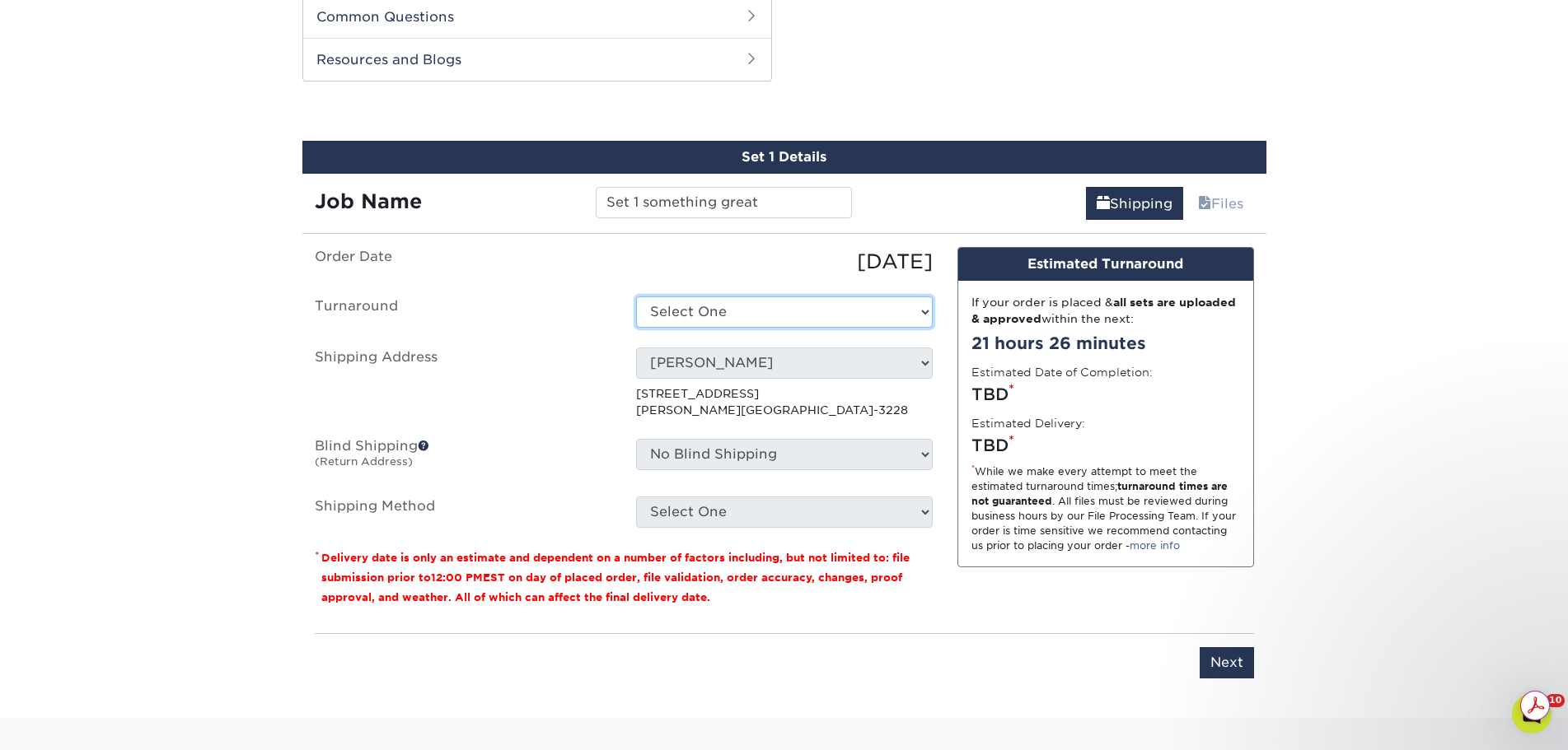
click at [856, 326] on select "Select One 2-4 Business Days 2 Day (+$715.97)" at bounding box center [784, 312] width 297 height 31
select select "4d58aafe-f98b-49c8-a700-32584814f573"
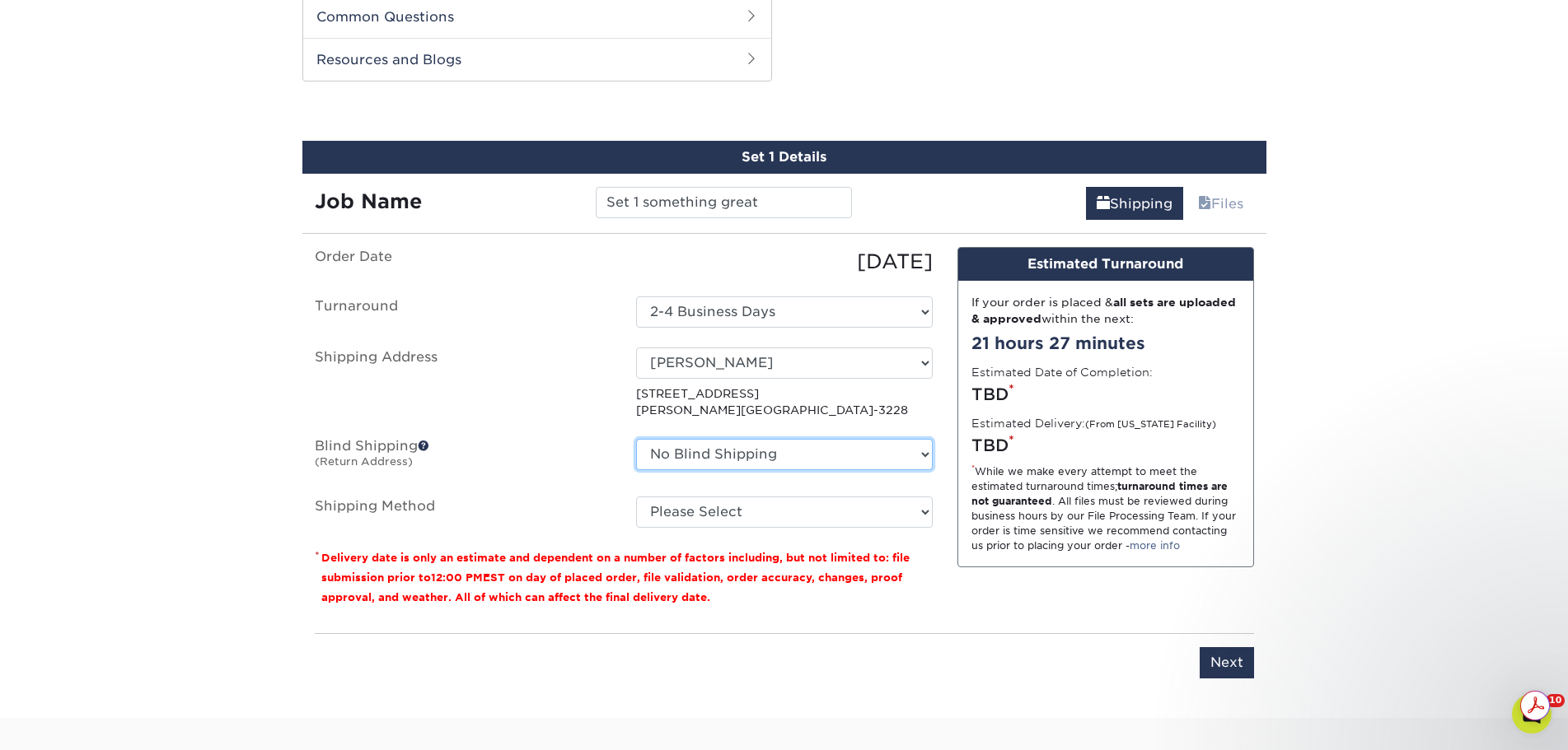
click at [843, 455] on select "No Blind Shipping Andrea Bush Jason Frie mom One Paseo TG HQ TG STORE The Great…" at bounding box center [784, 454] width 297 height 31
select select "198626"
click at [636, 439] on select "No Blind Shipping Andrea Bush Jason Frie mom One Paseo TG HQ TG STORE The Great…" at bounding box center [784, 454] width 297 height 31
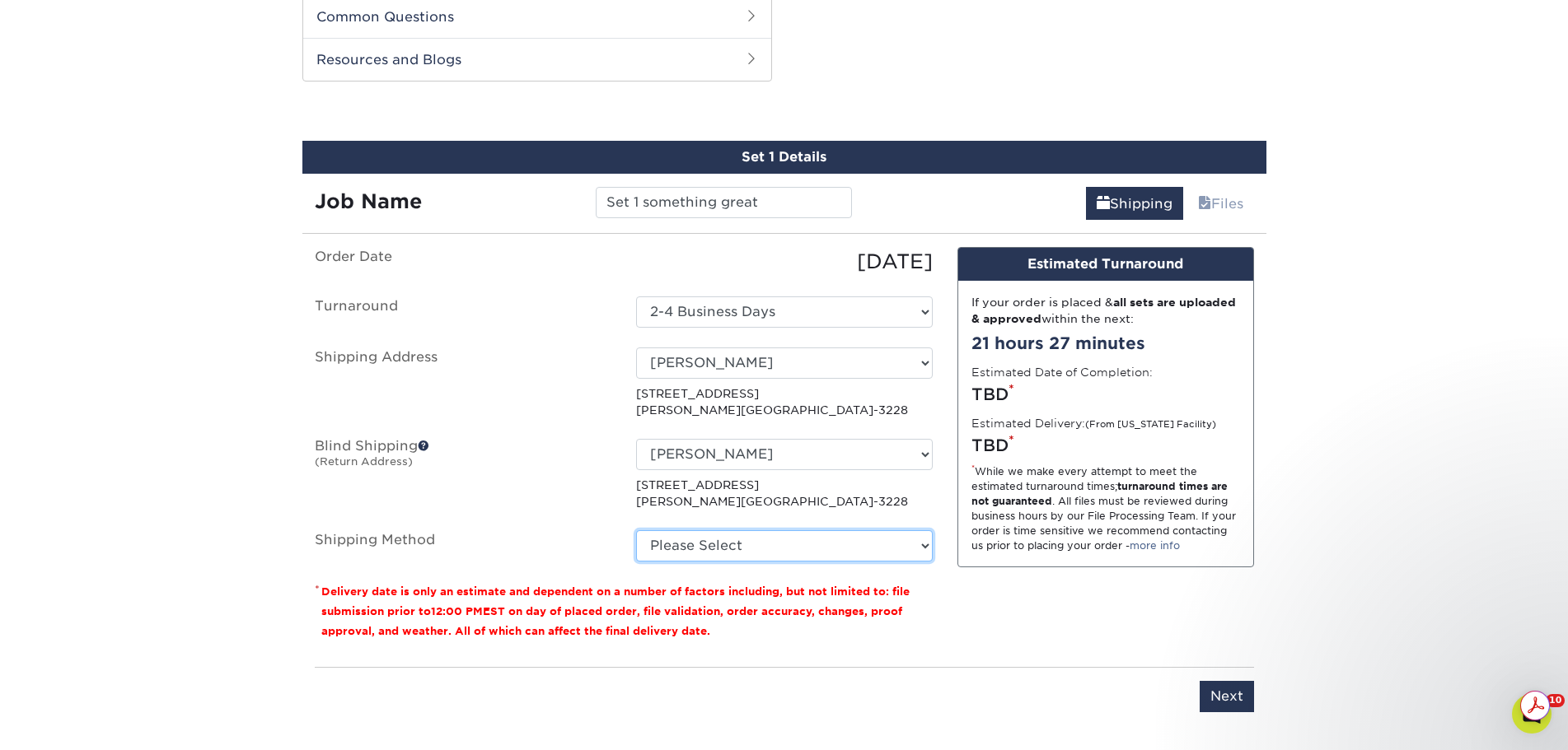
click at [775, 548] on select "Please Select Ground Shipping (+$28.95) 3 Day Shipping Service (+$36.89) 2 Day …" at bounding box center [784, 546] width 297 height 31
select select "03"
click at [636, 531] on select "Please Select Ground Shipping (+$28.95) 3 Day Shipping Service (+$36.89) 2 Day …" at bounding box center [784, 546] width 297 height 31
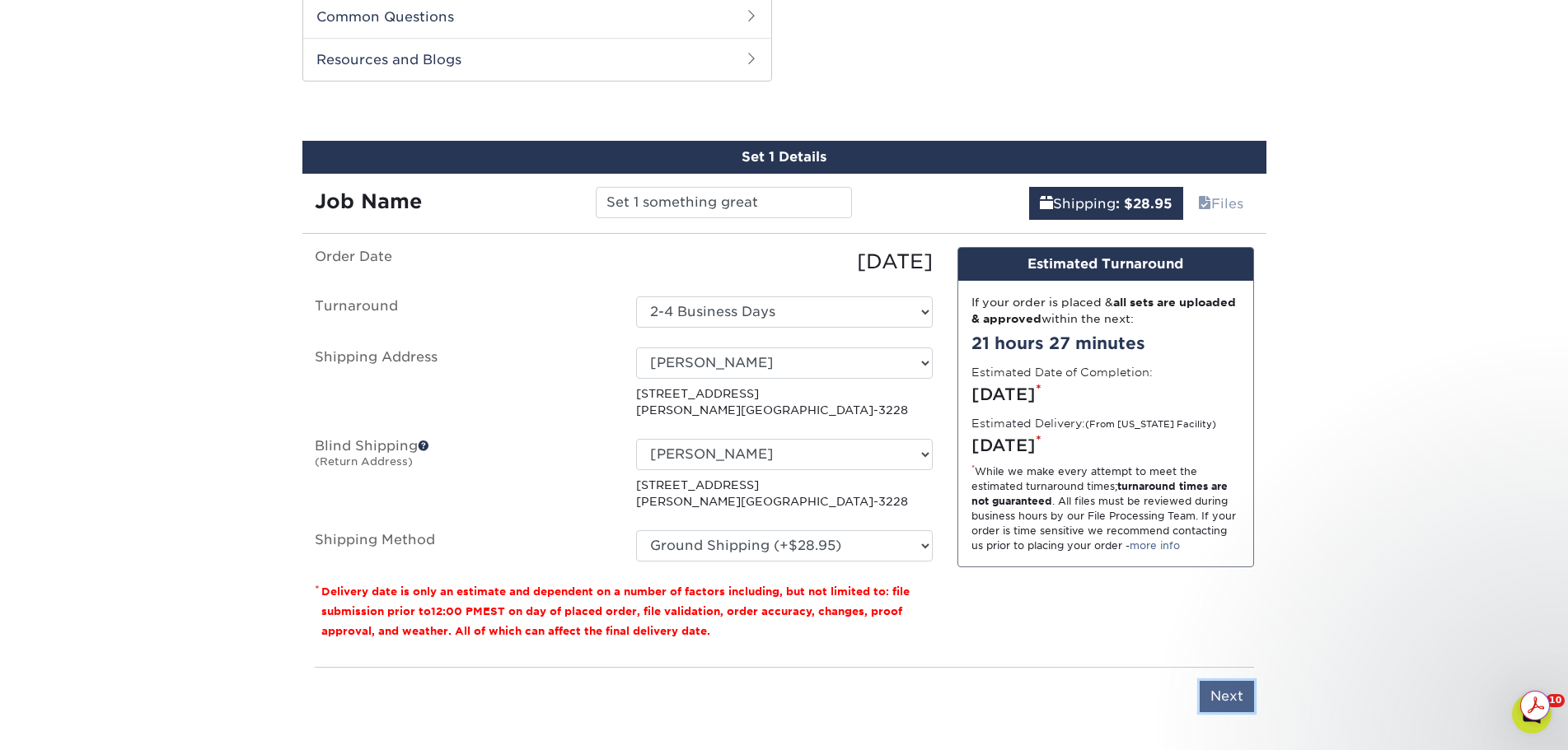
click at [1222, 696] on input "Next" at bounding box center [1226, 696] width 54 height 31
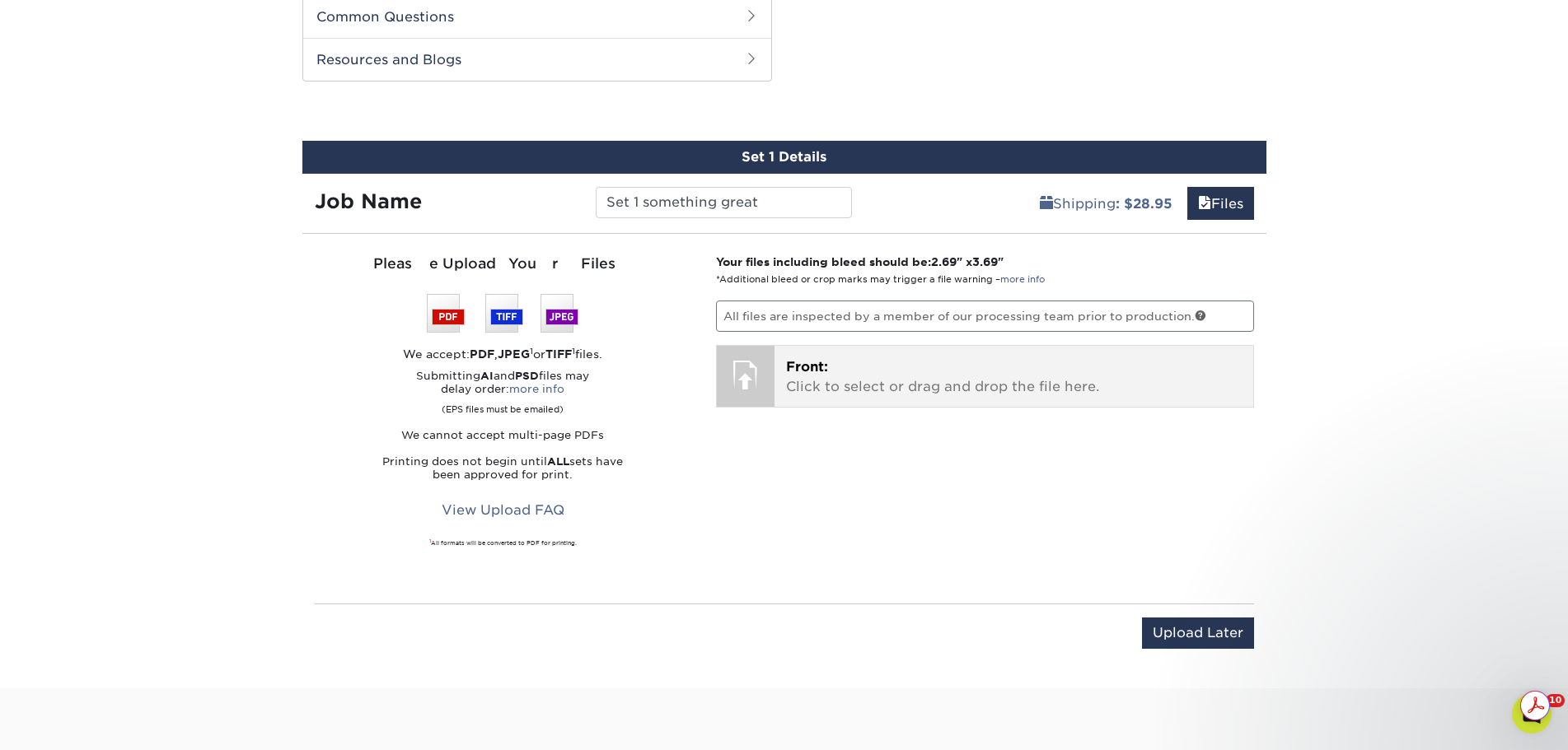
click at [925, 394] on p "Front: Click to select or drag and drop the file here." at bounding box center [1014, 377] width 455 height 40
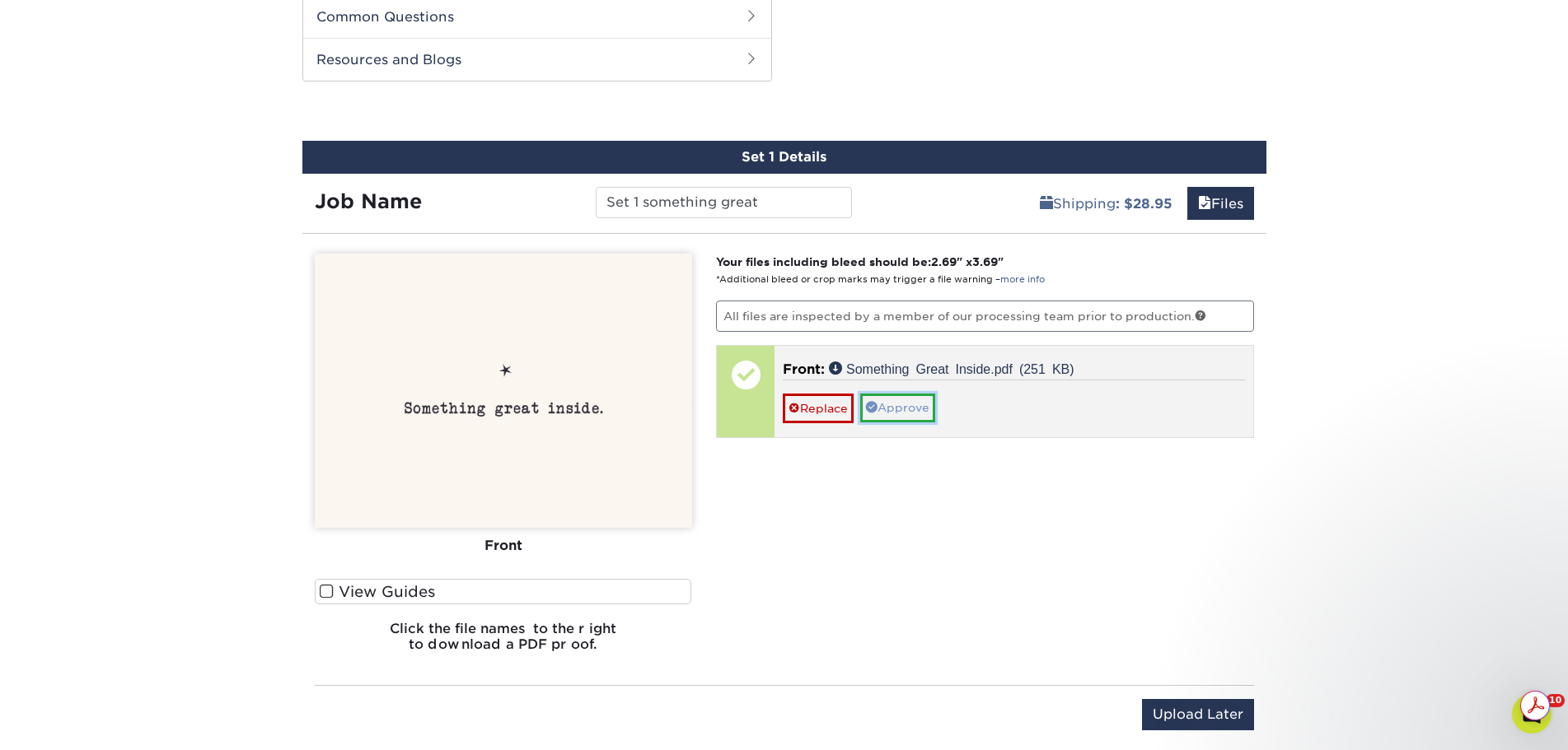
click at [903, 415] on link "Approve" at bounding box center [897, 407] width 75 height 28
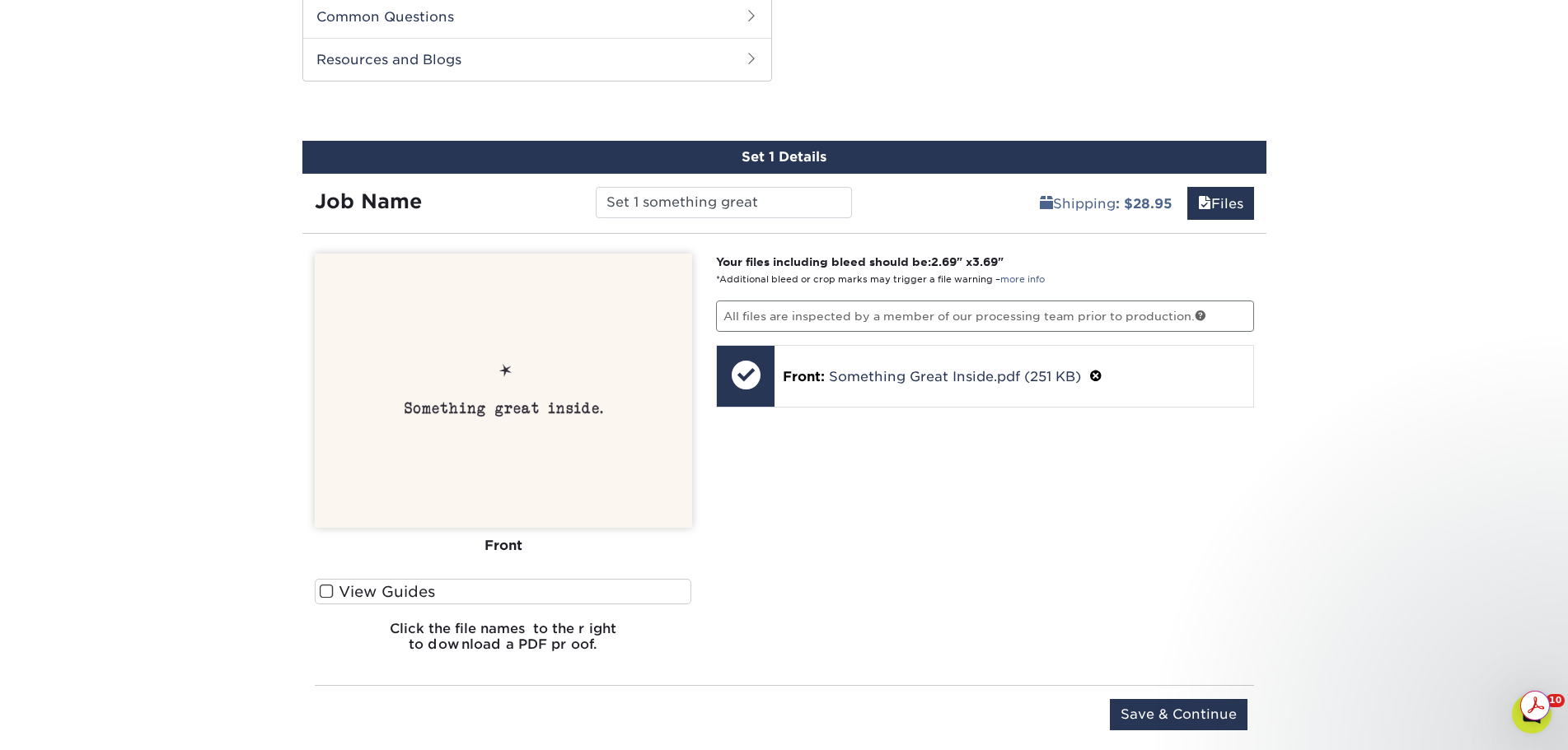
click at [328, 593] on span at bounding box center [327, 591] width 14 height 15
click at [0, 0] on input "View Guides" at bounding box center [0, 0] width 0 height 0
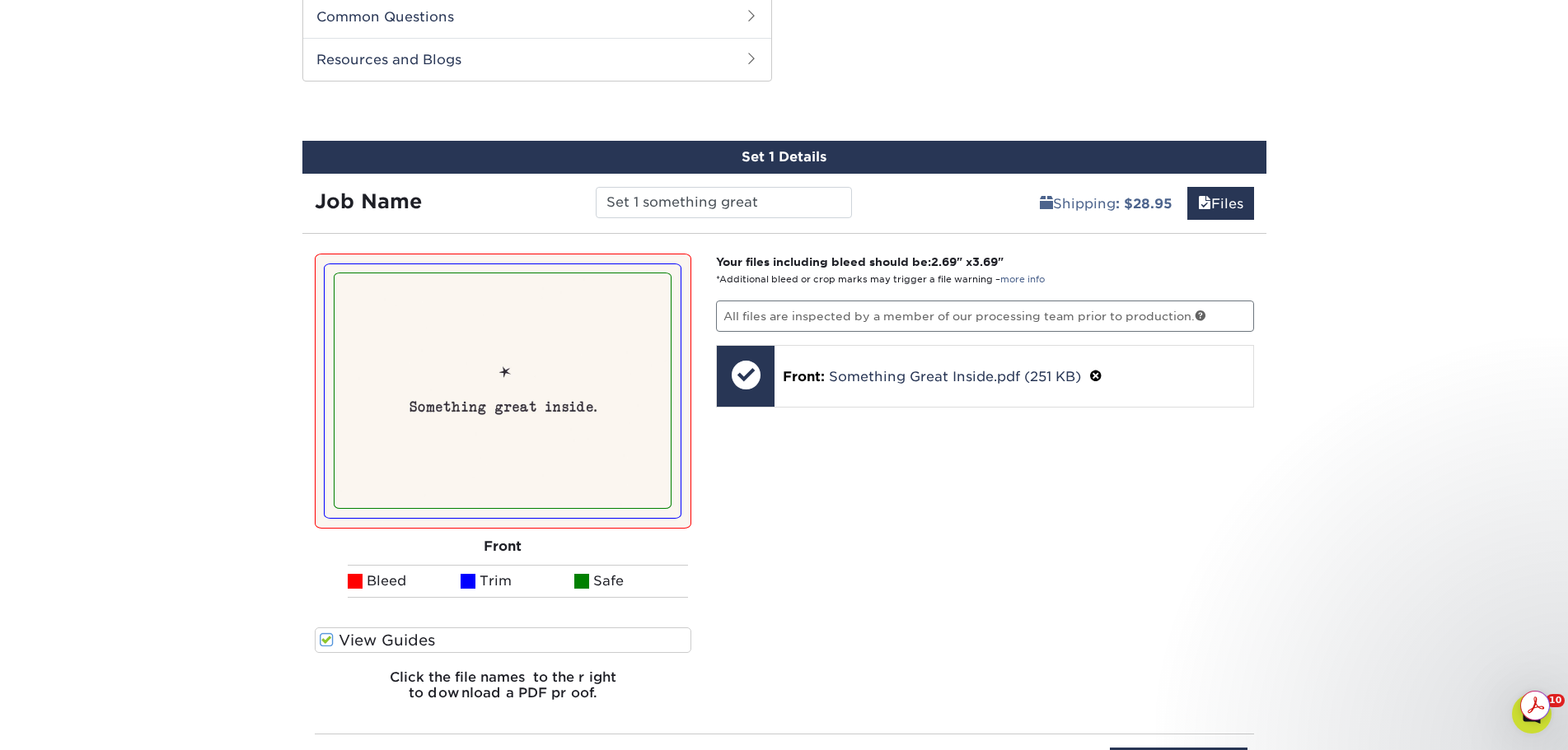
click at [330, 640] on span at bounding box center [327, 639] width 14 height 15
click at [0, 0] on input "View Guides" at bounding box center [0, 0] width 0 height 0
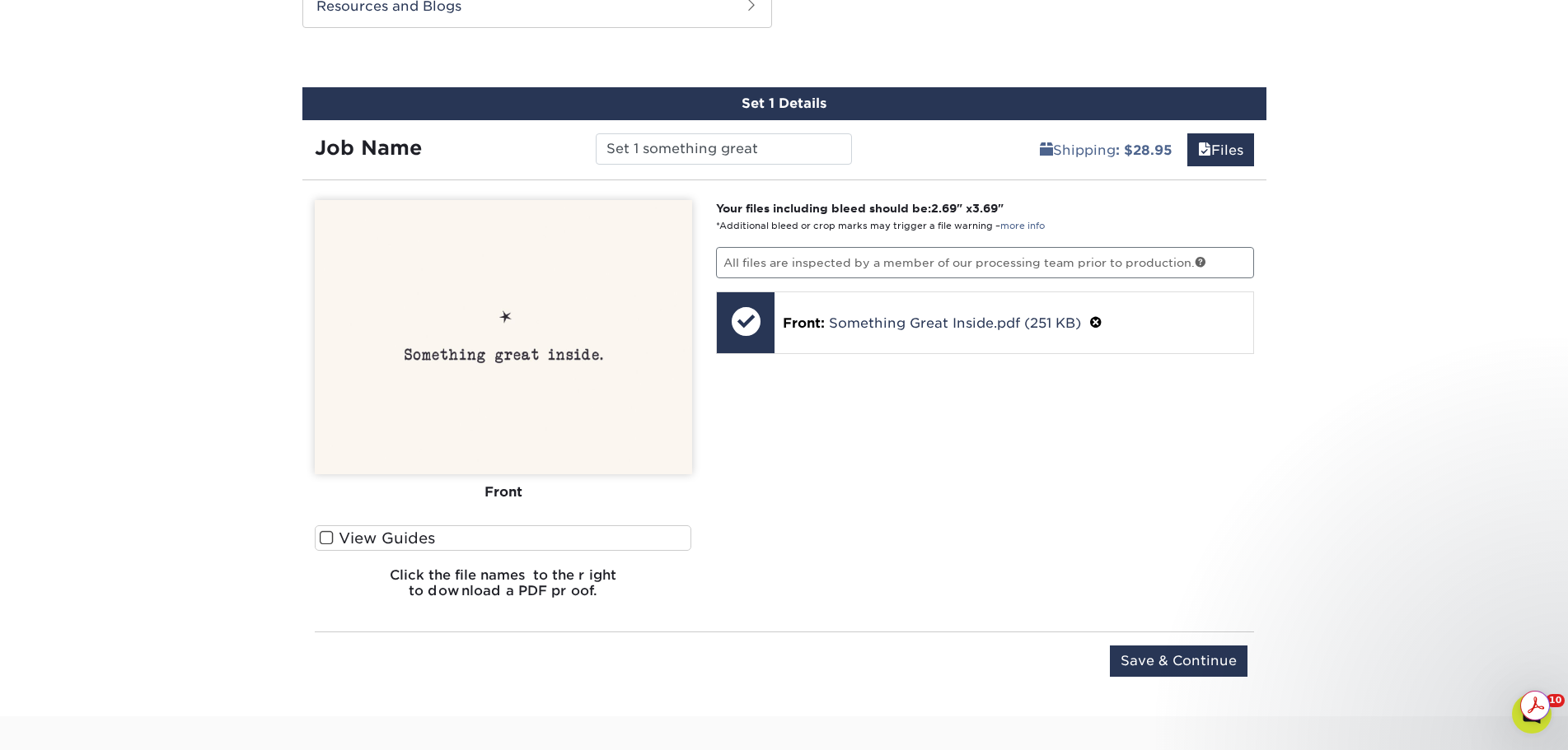
scroll to position [867, 0]
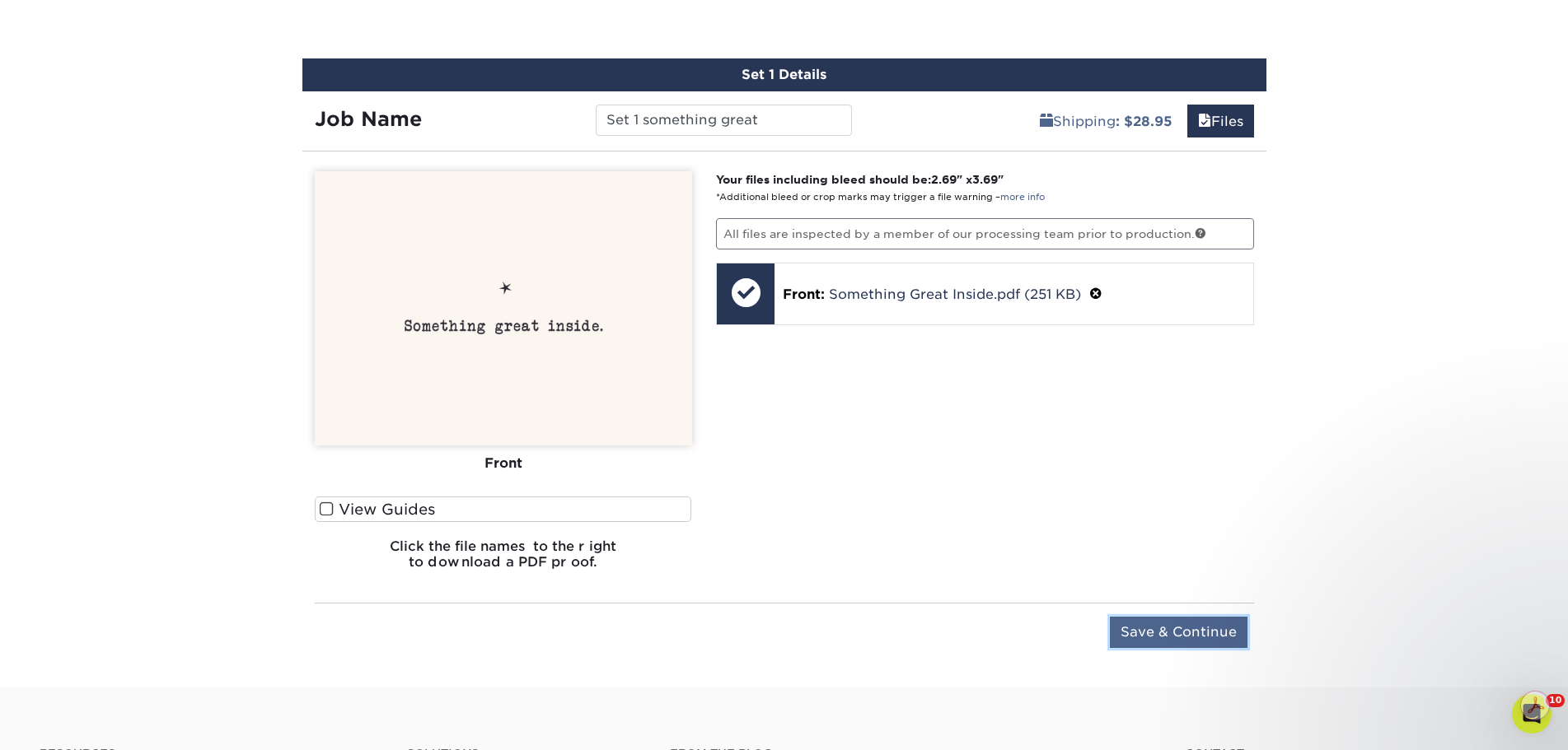
click at [1169, 625] on input "Save & Continue" at bounding box center [1178, 632] width 138 height 31
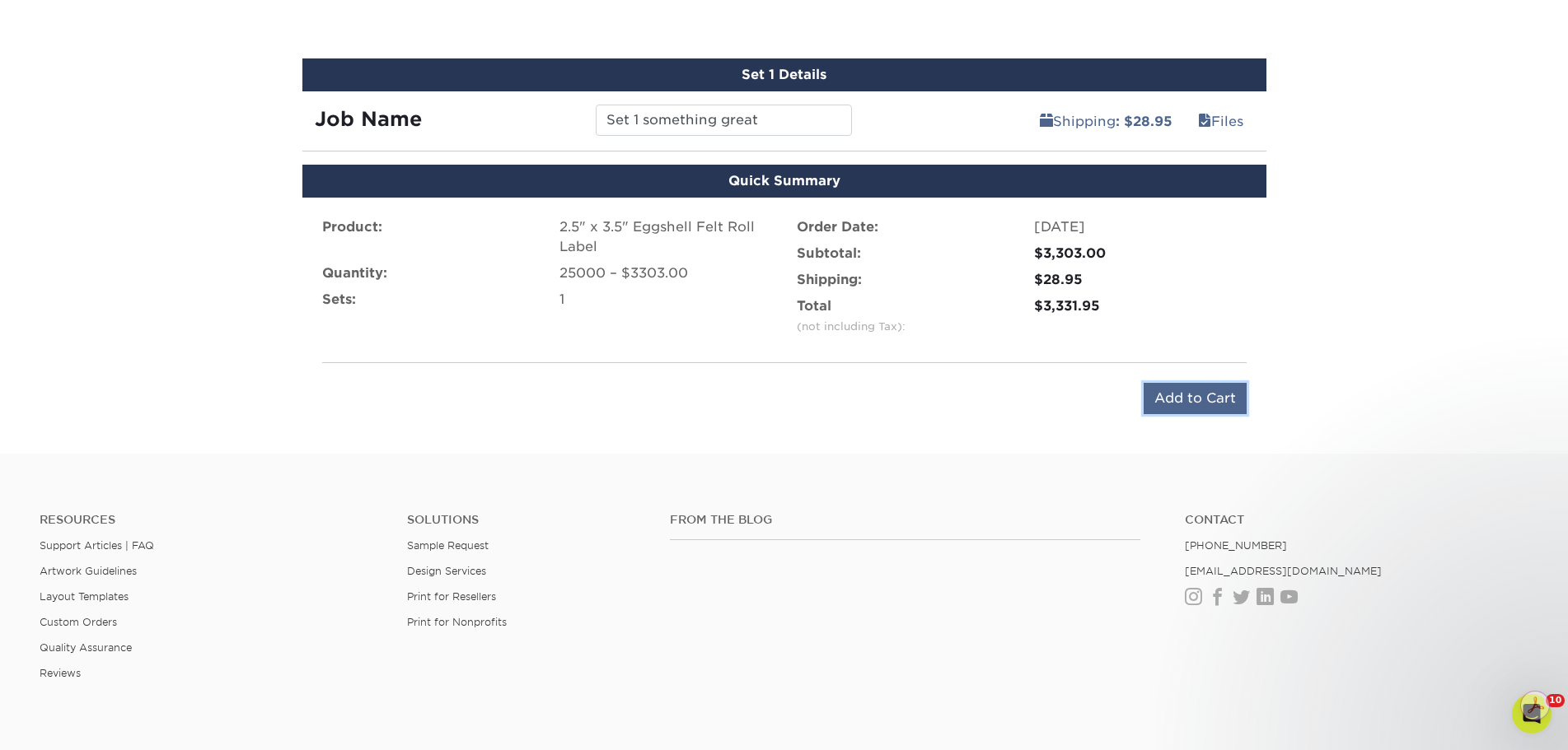
click at [1209, 400] on input "Add to Cart" at bounding box center [1195, 398] width 103 height 31
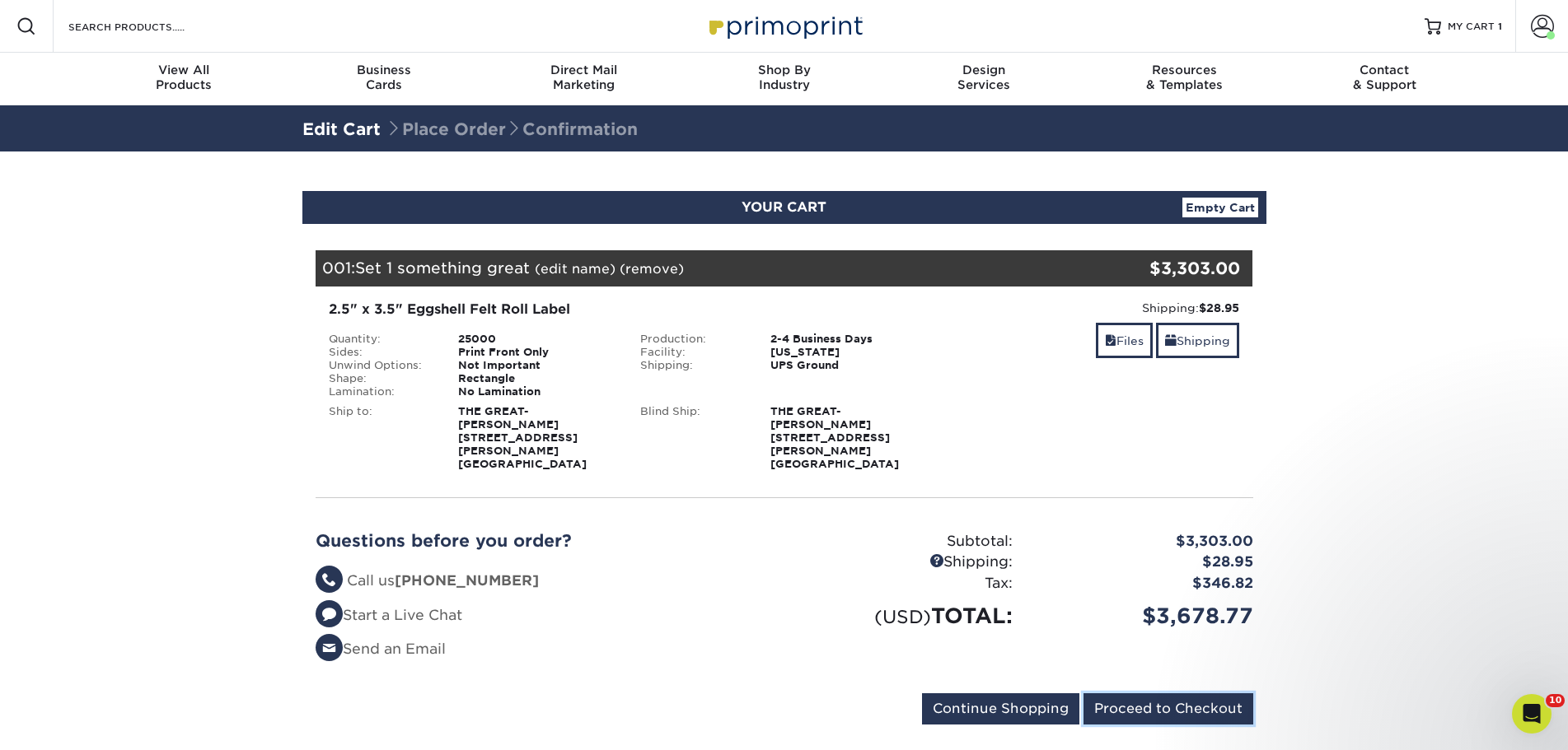
drag, startPoint x: 1170, startPoint y: 692, endPoint x: 1178, endPoint y: 712, distance: 21.5
click at [1178, 712] on div "Your Cart is Empty View Account Active Orders Order History Contact Us Business…" at bounding box center [784, 484] width 963 height 521
click at [1178, 693] on input "Proceed to Checkout" at bounding box center [1168, 709] width 170 height 31
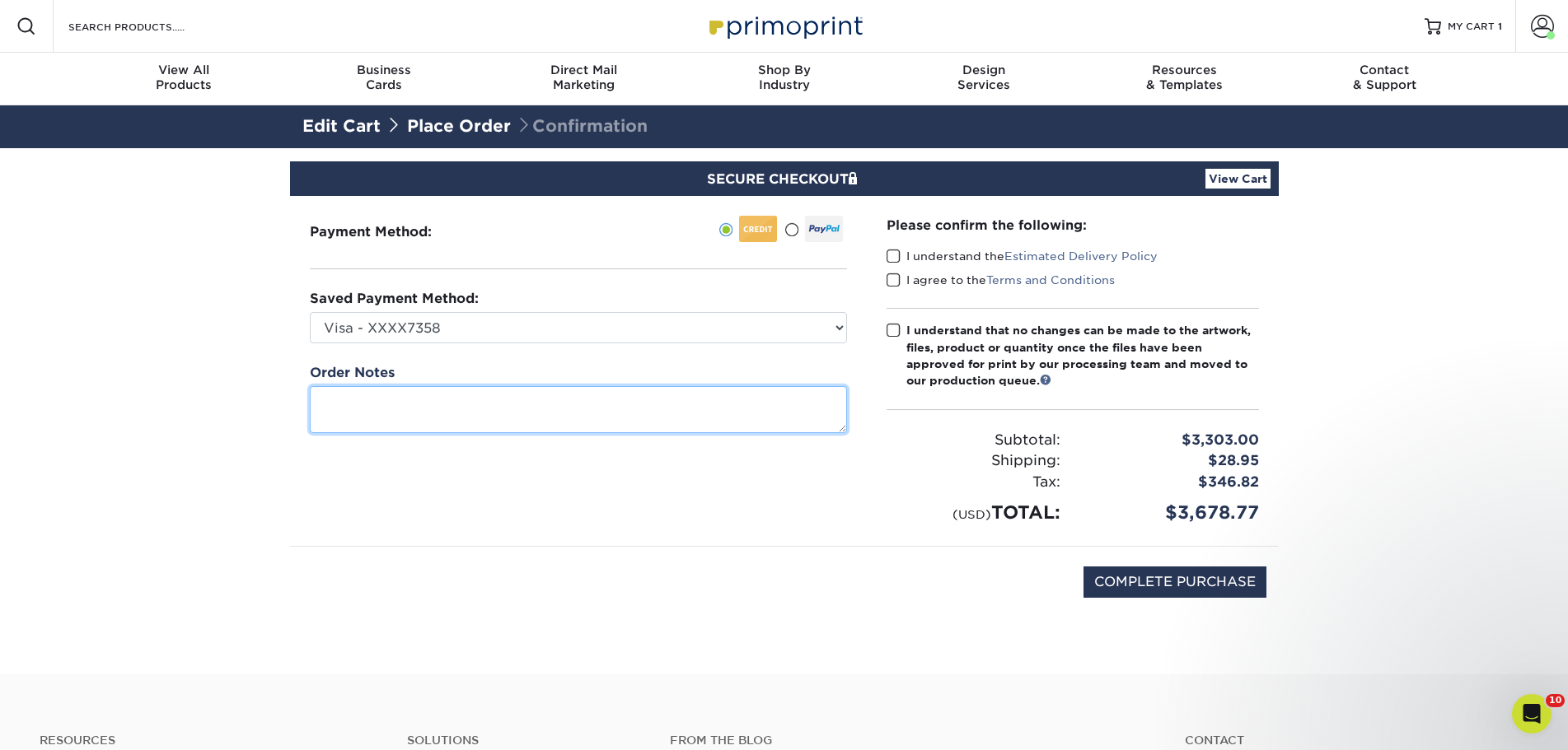
click at [396, 415] on textarea at bounding box center [578, 409] width 537 height 47
type textarea "wa"
click at [350, 414] on textarea "wa" at bounding box center [578, 409] width 537 height 47
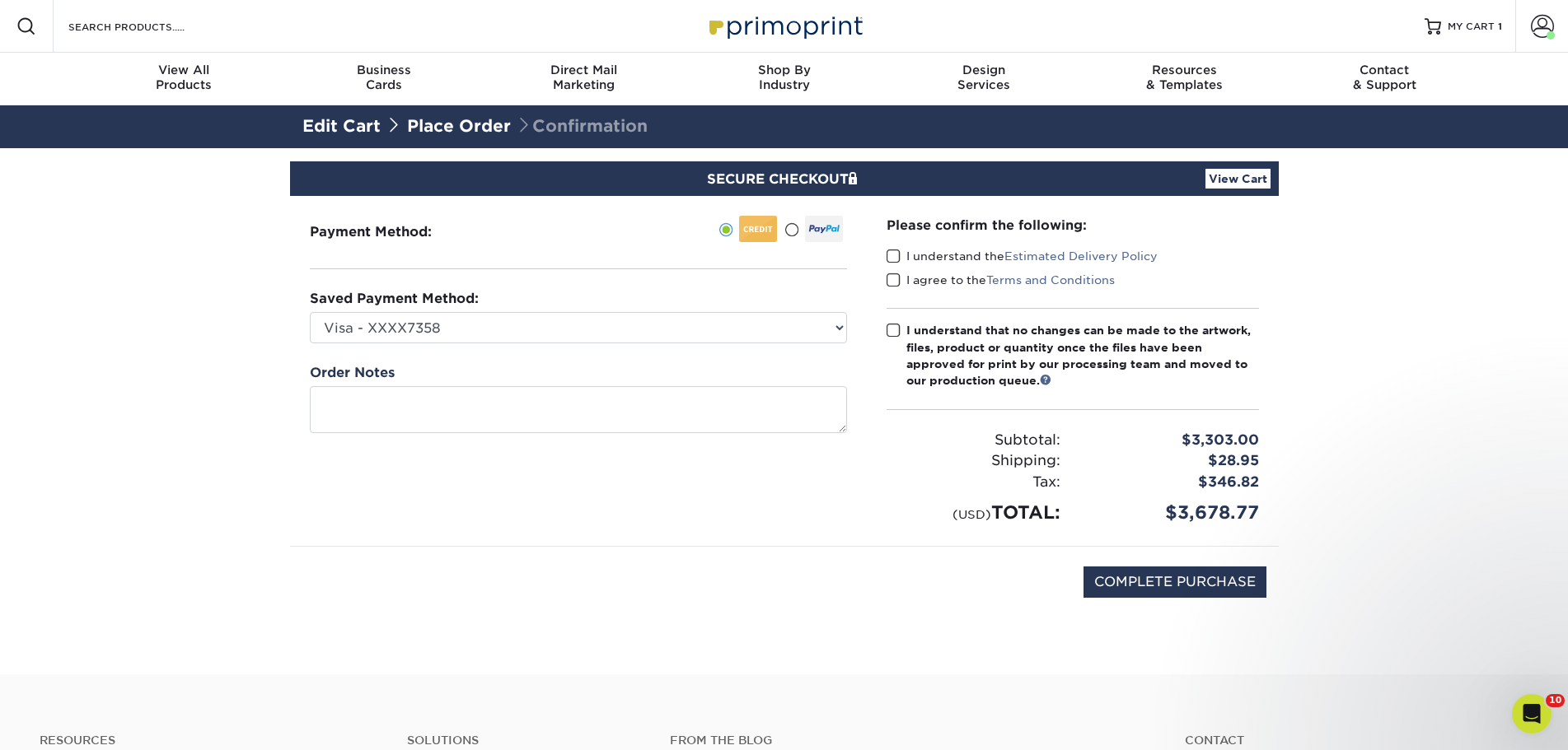
click at [893, 259] on span at bounding box center [893, 256] width 14 height 15
click at [0, 0] on input "I understand the Estimated Delivery Policy" at bounding box center [0, 0] width 0 height 0
click at [895, 286] on span at bounding box center [893, 280] width 14 height 15
click at [0, 0] on input "I agree to the Terms and Conditions" at bounding box center [0, 0] width 0 height 0
click at [892, 331] on span at bounding box center [893, 330] width 14 height 15
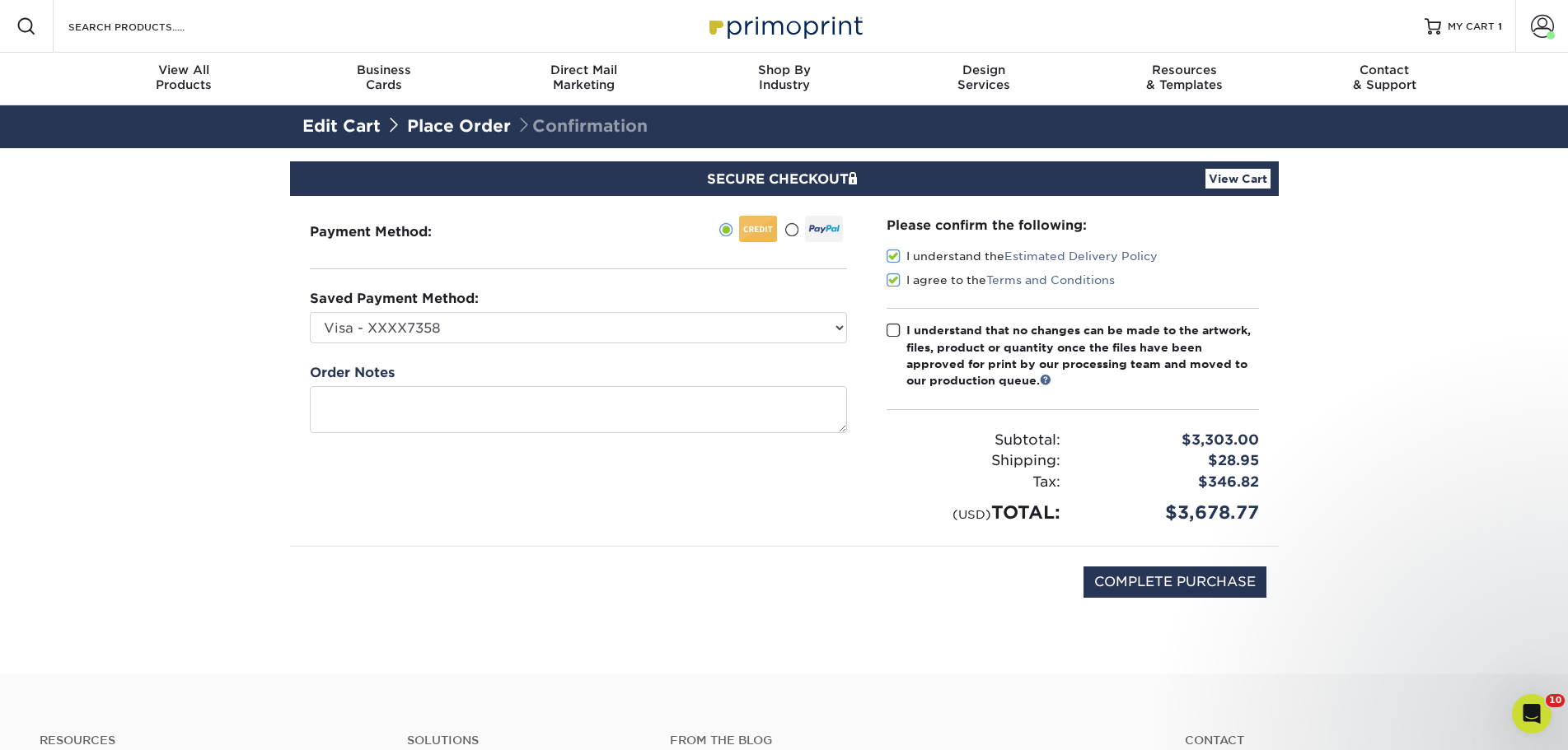
click at [0, 0] on input "I understand that no changes can be made to the artwork, files, product or quan…" at bounding box center [0, 0] width 0 height 0
click at [1169, 594] on input "COMPLETE PURCHASE" at bounding box center [1174, 582] width 183 height 31
type input "PROCESSING, PLEASE WAIT..."
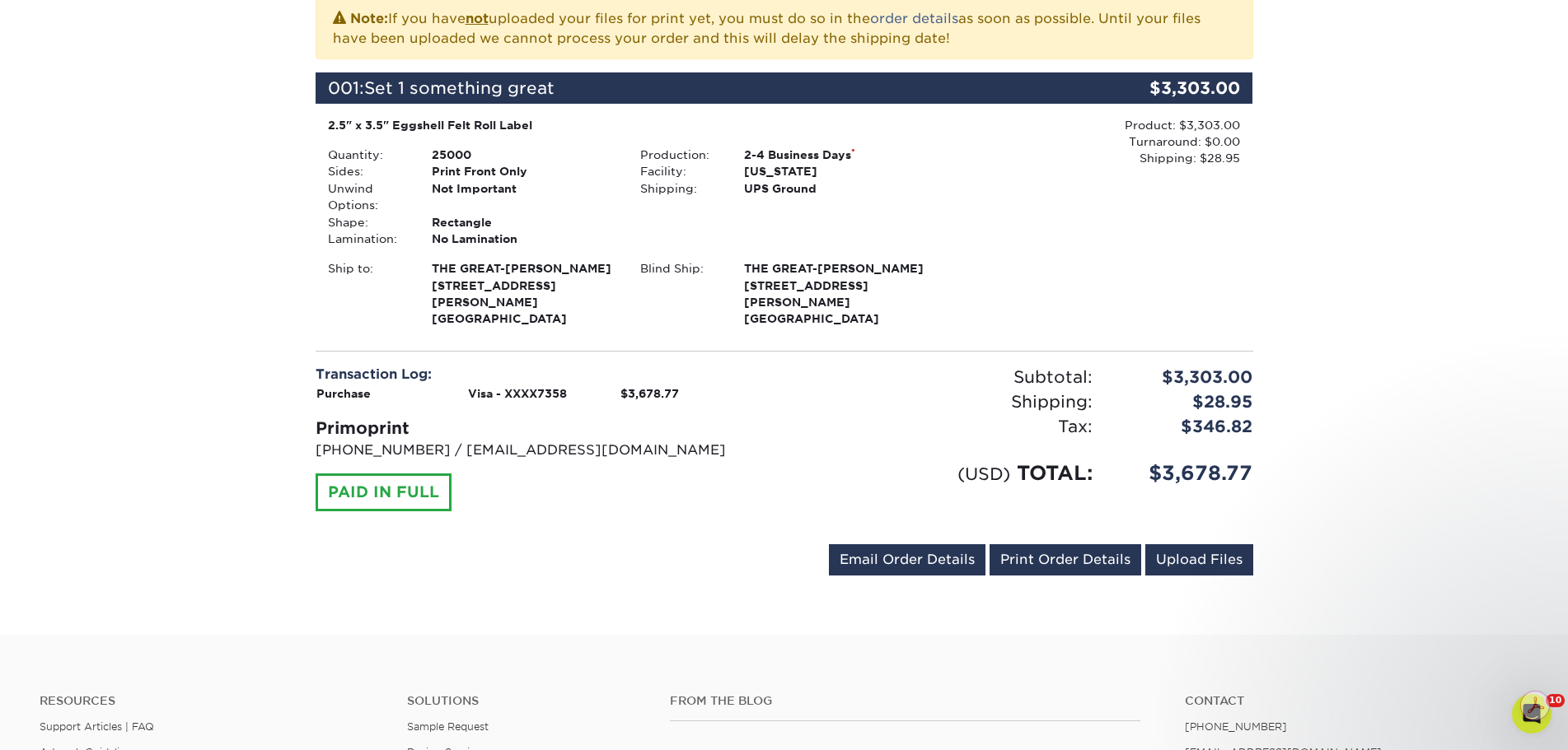
scroll to position [412, 0]
